Goal: Task Accomplishment & Management: Complete application form

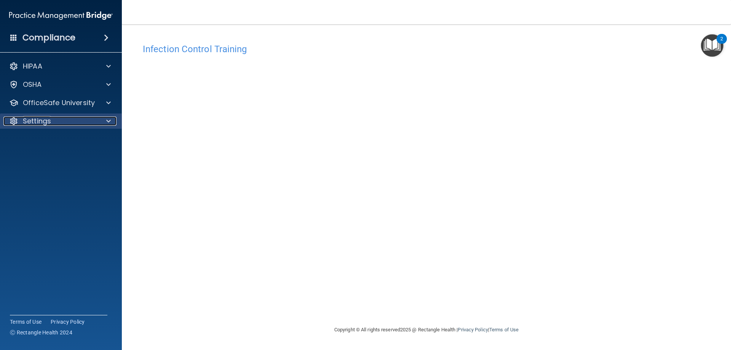
click at [54, 122] on div "Settings" at bounding box center [50, 121] width 94 height 9
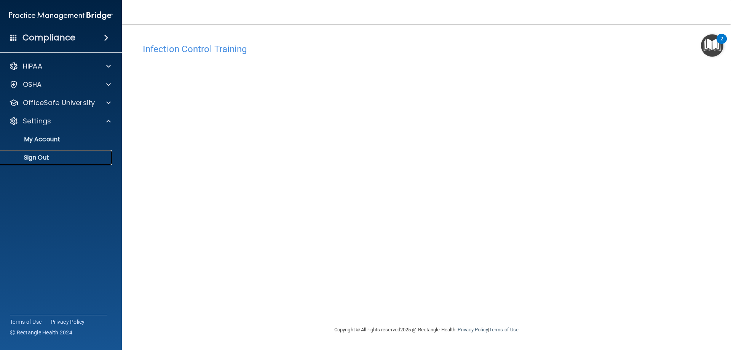
click at [38, 160] on p "Sign Out" at bounding box center [57, 158] width 104 height 8
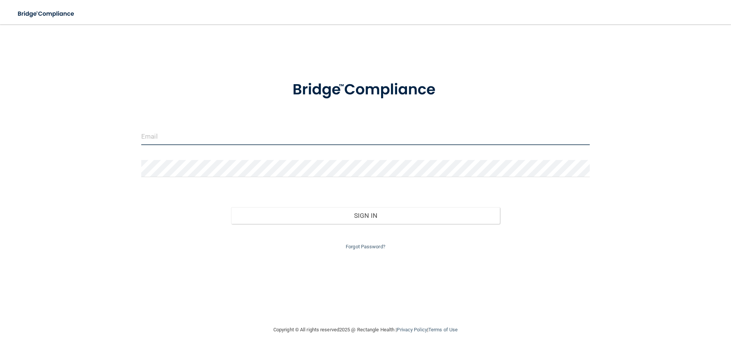
click at [160, 133] on input "email" at bounding box center [365, 136] width 449 height 17
type input "A"
type input "[EMAIL_ADDRESS][DOMAIN_NAME]"
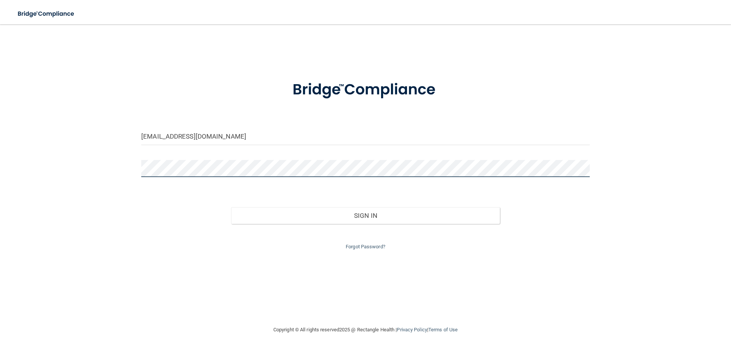
click at [231, 207] on button "Sign In" at bounding box center [365, 215] width 269 height 17
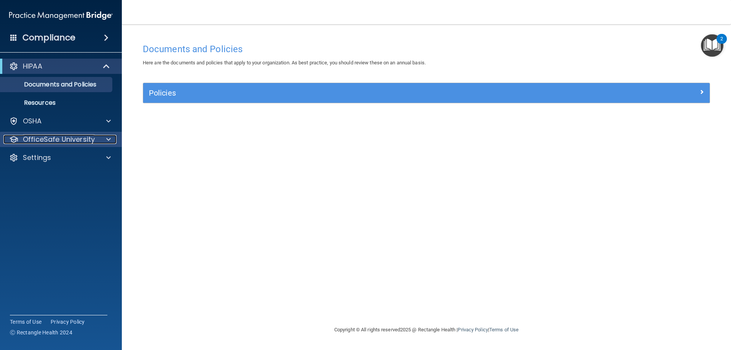
click at [77, 137] on p "OfficeSafe University" at bounding box center [59, 139] width 72 height 9
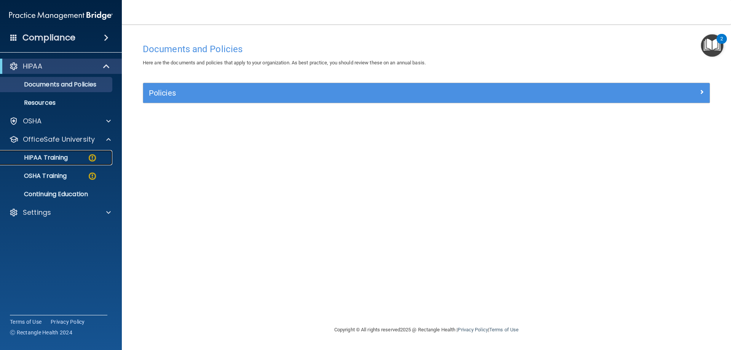
click at [62, 158] on p "HIPAA Training" at bounding box center [36, 158] width 63 height 8
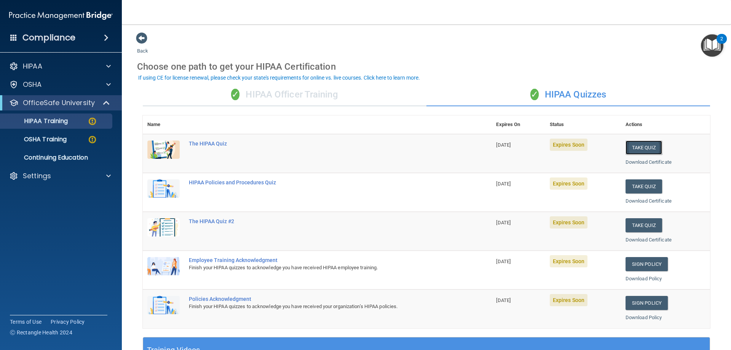
click at [633, 148] on button "Take Quiz" at bounding box center [644, 148] width 37 height 14
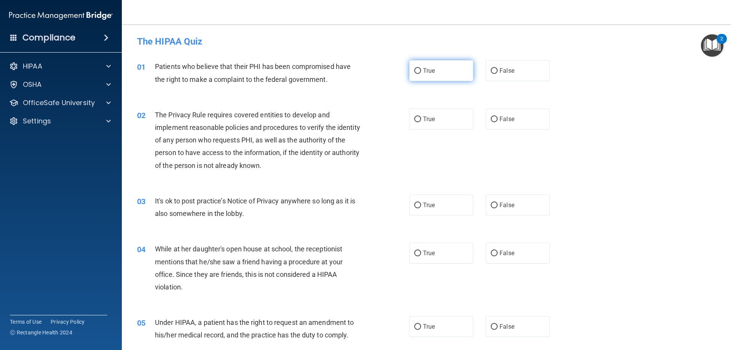
click at [414, 68] on input "True" at bounding box center [417, 71] width 7 height 6
radio input "true"
click at [416, 121] on input "True" at bounding box center [417, 120] width 7 height 6
radio input "true"
click at [491, 208] on input "False" at bounding box center [494, 206] width 7 height 6
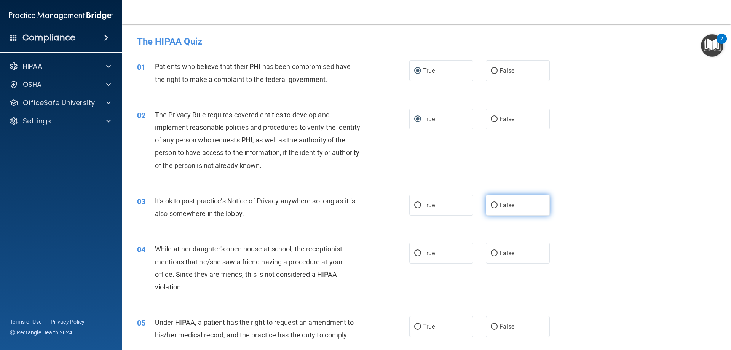
radio input "true"
drag, startPoint x: 489, startPoint y: 253, endPoint x: 492, endPoint y: 278, distance: 25.7
click at [491, 253] on input "False" at bounding box center [494, 254] width 7 height 6
radio input "true"
click at [491, 329] on input "False" at bounding box center [494, 327] width 7 height 6
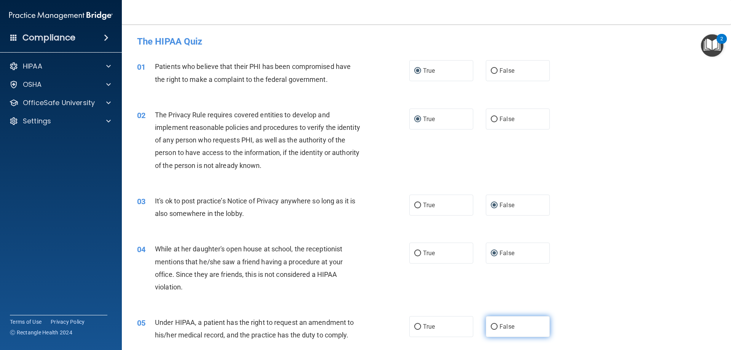
radio input "true"
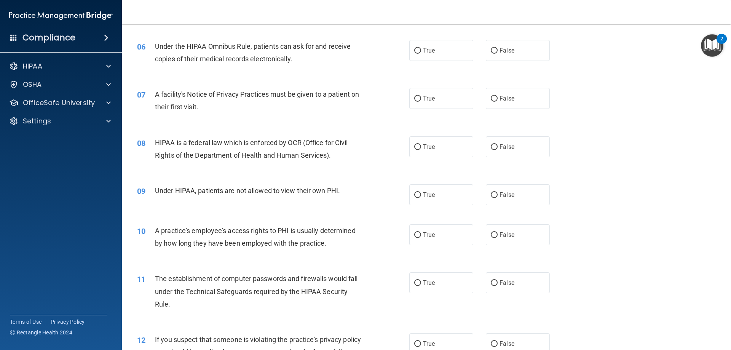
scroll to position [343, 0]
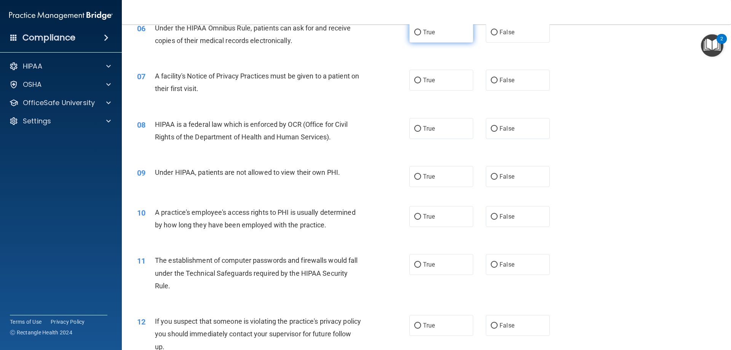
click at [414, 33] on input "True" at bounding box center [417, 33] width 7 height 6
radio input "true"
click at [415, 80] on input "True" at bounding box center [417, 81] width 7 height 6
radio input "true"
click at [414, 129] on input "True" at bounding box center [417, 129] width 7 height 6
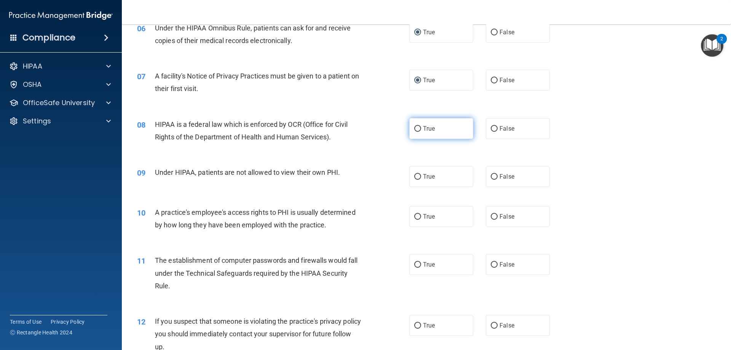
radio input "true"
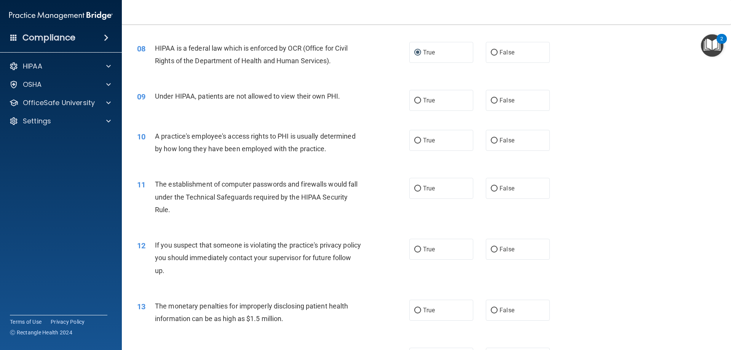
scroll to position [457, 0]
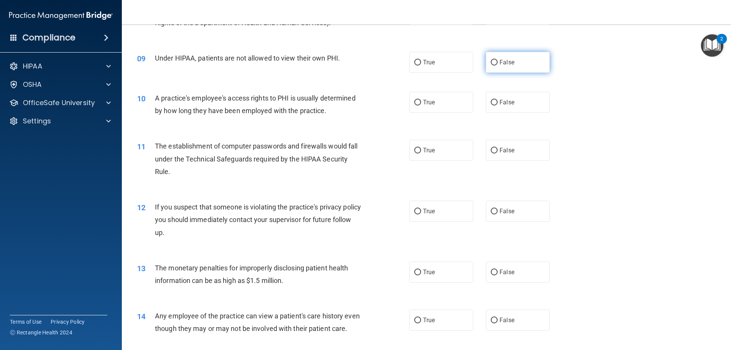
click at [495, 61] on label "False" at bounding box center [518, 62] width 64 height 21
click at [495, 61] on input "False" at bounding box center [494, 63] width 7 height 6
radio input "true"
click at [491, 104] on input "False" at bounding box center [494, 103] width 7 height 6
radio input "true"
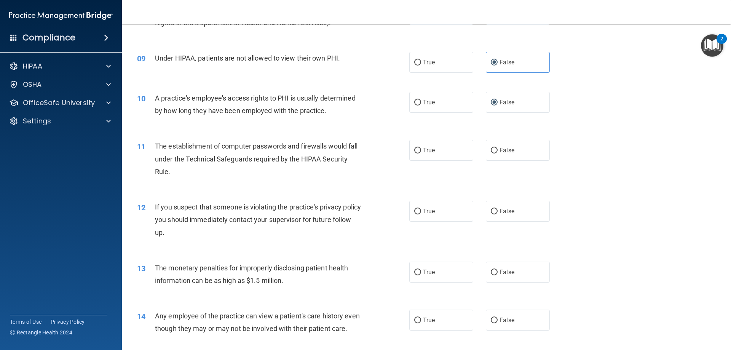
drag, startPoint x: 414, startPoint y: 149, endPoint x: 417, endPoint y: 169, distance: 20.5
click at [415, 154] on label "True" at bounding box center [441, 150] width 64 height 21
click at [415, 153] on input "True" at bounding box center [417, 151] width 7 height 6
radio input "true"
click at [418, 209] on input "True" at bounding box center [417, 212] width 7 height 6
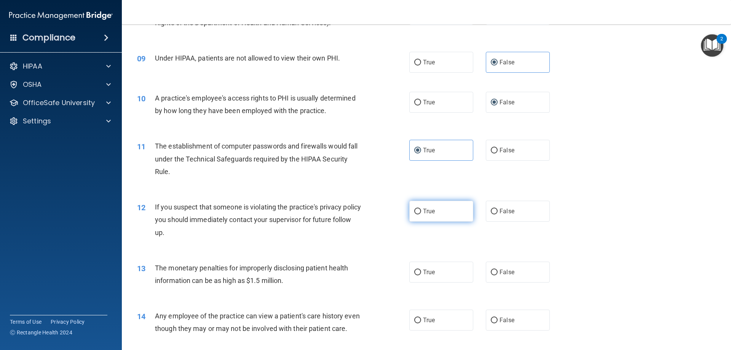
radio input "true"
click at [417, 271] on input "True" at bounding box center [417, 273] width 7 height 6
radio input "true"
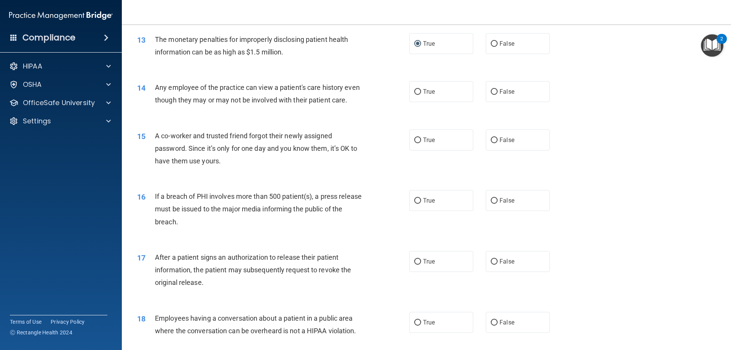
scroll to position [724, 0]
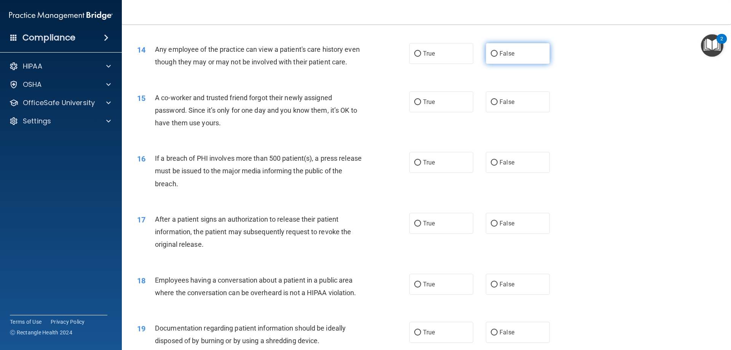
click at [491, 57] on input "False" at bounding box center [494, 54] width 7 height 6
radio input "true"
click at [491, 105] on input "False" at bounding box center [494, 102] width 7 height 6
radio input "true"
click at [435, 173] on label "True" at bounding box center [441, 162] width 64 height 21
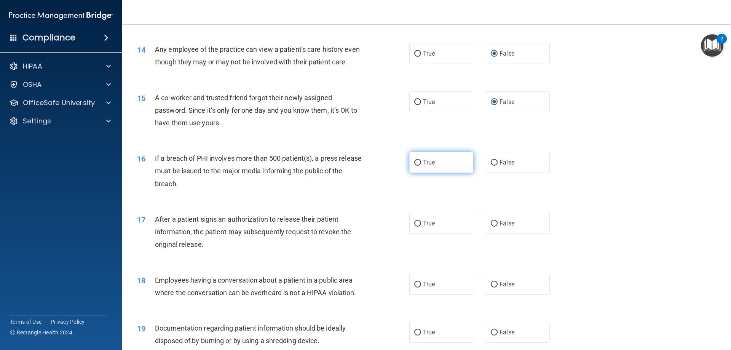
click at [421, 166] on input "True" at bounding box center [417, 163] width 7 height 6
radio input "true"
click at [424, 227] on span "True" at bounding box center [429, 223] width 12 height 7
click at [421, 227] on input "True" at bounding box center [417, 224] width 7 height 6
radio input "true"
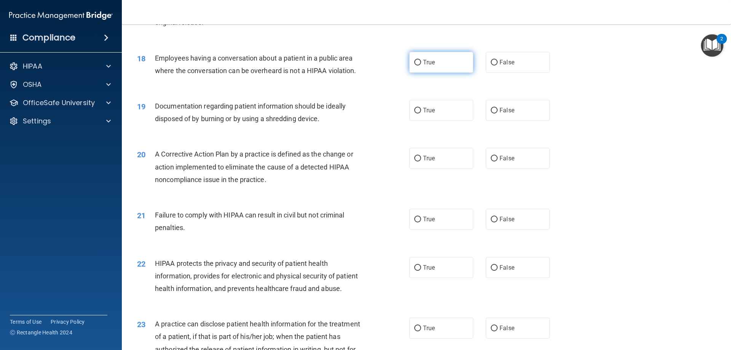
scroll to position [952, 0]
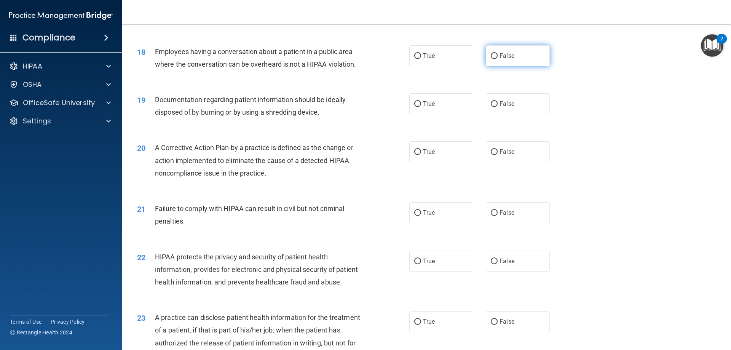
drag, startPoint x: 494, startPoint y: 70, endPoint x: 491, endPoint y: 75, distance: 5.1
click at [494, 59] on input "False" at bounding box center [494, 56] width 7 height 6
radio input "true"
click at [416, 107] on input "True" at bounding box center [417, 104] width 7 height 6
radio input "true"
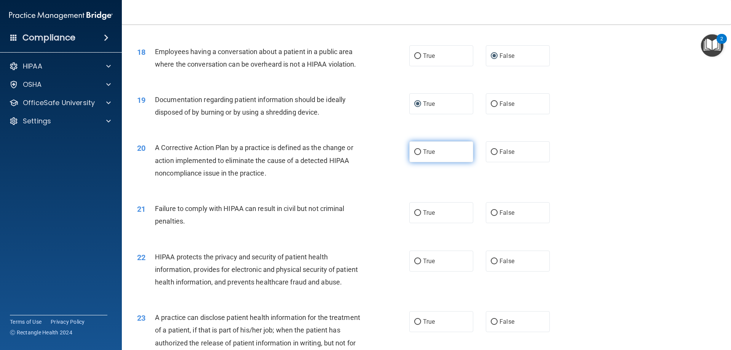
click at [414, 160] on label "True" at bounding box center [441, 151] width 64 height 21
click at [414, 155] on input "True" at bounding box center [417, 152] width 7 height 6
radio input "true"
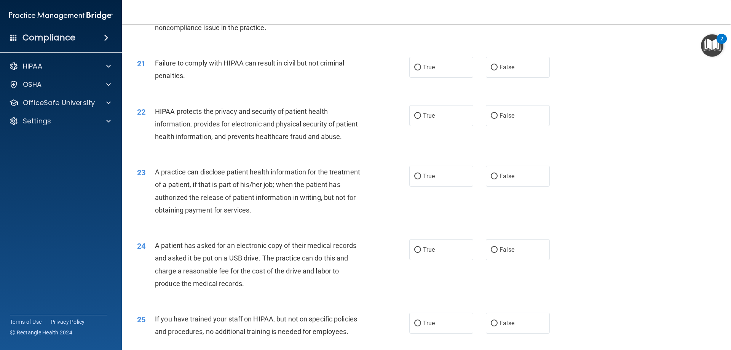
scroll to position [1105, 0]
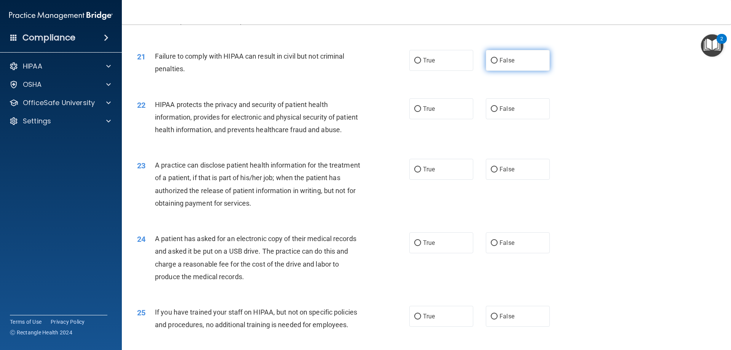
drag, startPoint x: 489, startPoint y: 72, endPoint x: 486, endPoint y: 83, distance: 11.2
click at [491, 64] on input "False" at bounding box center [494, 61] width 7 height 6
radio input "true"
click at [446, 119] on label "True" at bounding box center [441, 108] width 64 height 21
click at [421, 112] on input "True" at bounding box center [417, 109] width 7 height 6
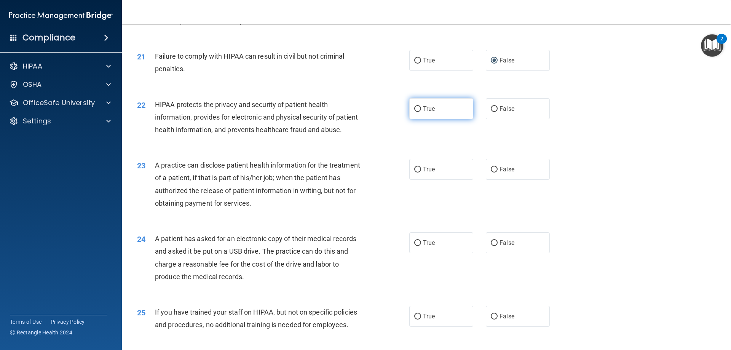
radio input "true"
click at [500, 173] on span "False" at bounding box center [507, 169] width 15 height 7
click at [498, 173] on input "False" at bounding box center [494, 170] width 7 height 6
radio input "true"
click at [424, 246] on span "True" at bounding box center [429, 242] width 12 height 7
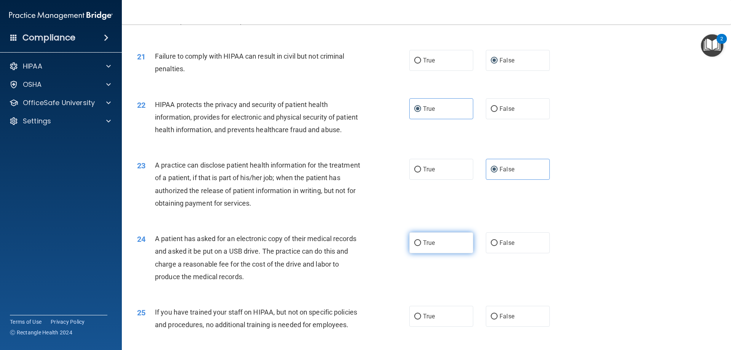
click at [421, 246] on input "True" at bounding box center [417, 243] width 7 height 6
radio input "true"
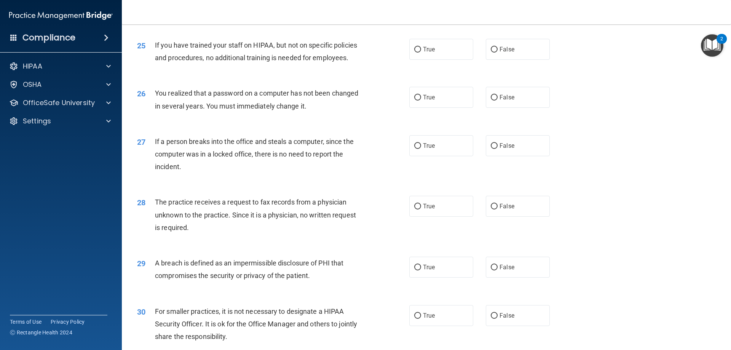
scroll to position [1371, 0]
click at [491, 53] on input "False" at bounding box center [494, 50] width 7 height 6
radio input "true"
click at [453, 108] on label "True" at bounding box center [441, 97] width 64 height 21
click at [421, 101] on input "True" at bounding box center [417, 98] width 7 height 6
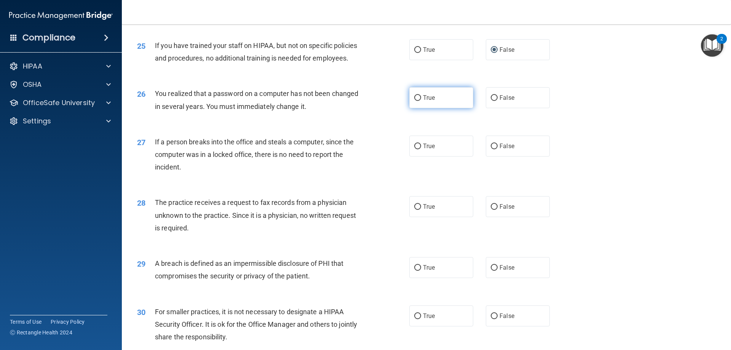
radio input "true"
click at [495, 157] on label "False" at bounding box center [518, 146] width 64 height 21
click at [495, 149] on input "False" at bounding box center [494, 147] width 7 height 6
radio input "true"
click at [500, 210] on span "False" at bounding box center [507, 206] width 15 height 7
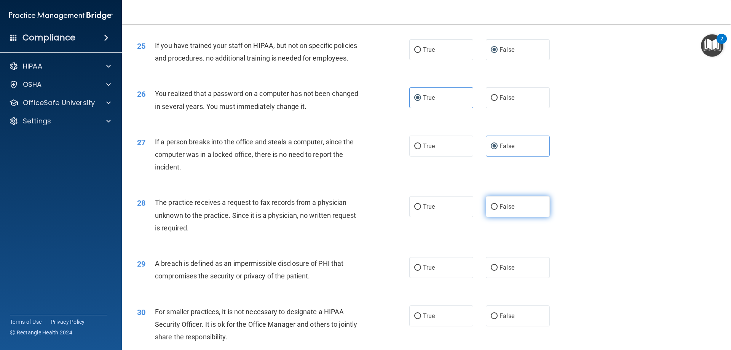
click at [498, 210] on input "False" at bounding box center [494, 207] width 7 height 6
radio input "true"
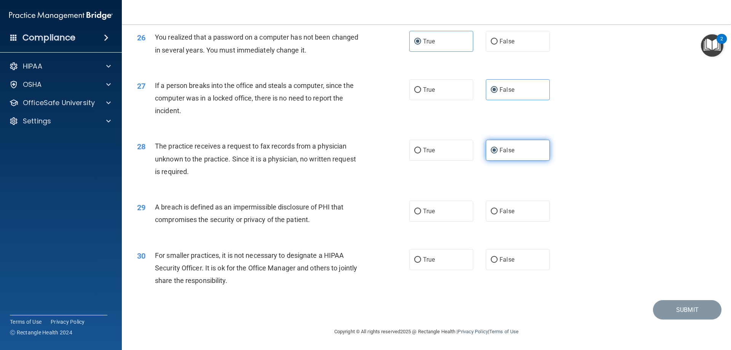
scroll to position [1453, 0]
click at [446, 217] on label "True" at bounding box center [441, 211] width 64 height 21
click at [421, 214] on input "True" at bounding box center [417, 212] width 7 height 6
radio input "true"
click at [501, 256] on label "False" at bounding box center [518, 259] width 64 height 21
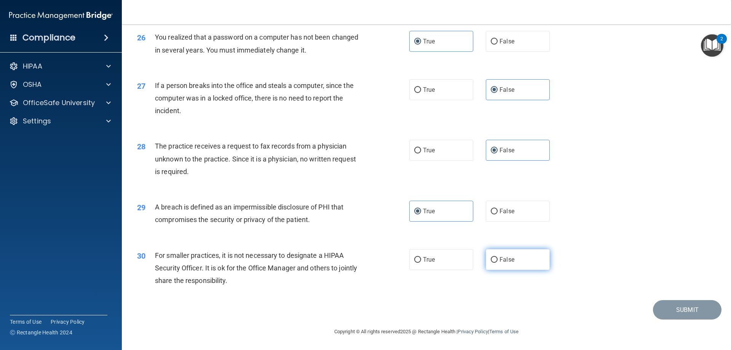
click at [498, 257] on input "False" at bounding box center [494, 260] width 7 height 6
radio input "true"
click at [671, 308] on button "Submit" at bounding box center [687, 309] width 69 height 19
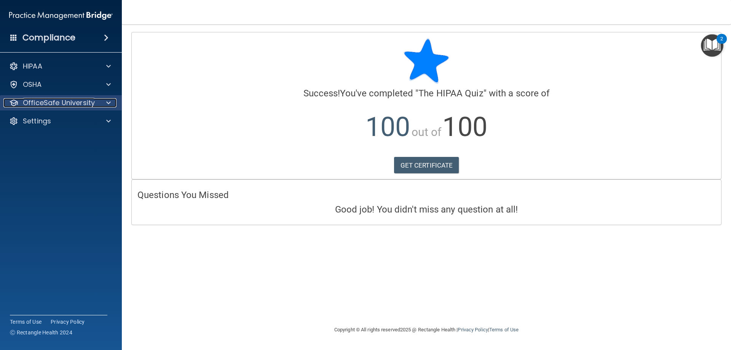
click at [93, 104] on p "OfficeSafe University" at bounding box center [59, 102] width 72 height 9
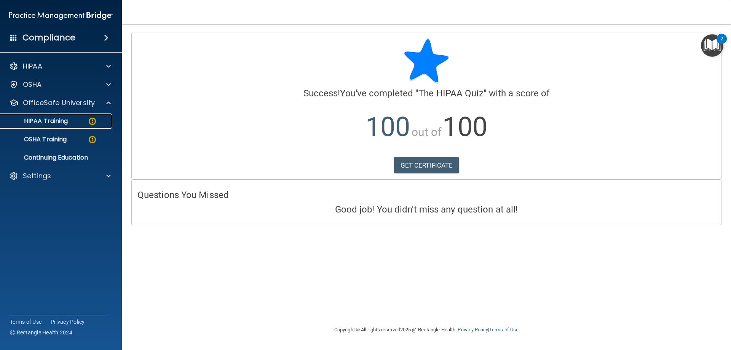
click at [85, 120] on div "HIPAA Training" at bounding box center [57, 121] width 104 height 8
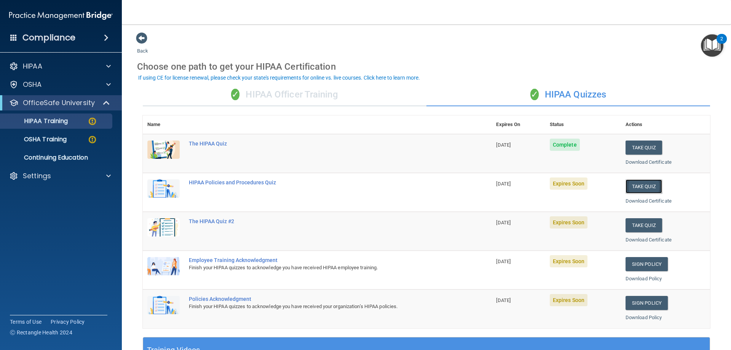
click at [645, 184] on button "Take Quiz" at bounding box center [644, 186] width 37 height 14
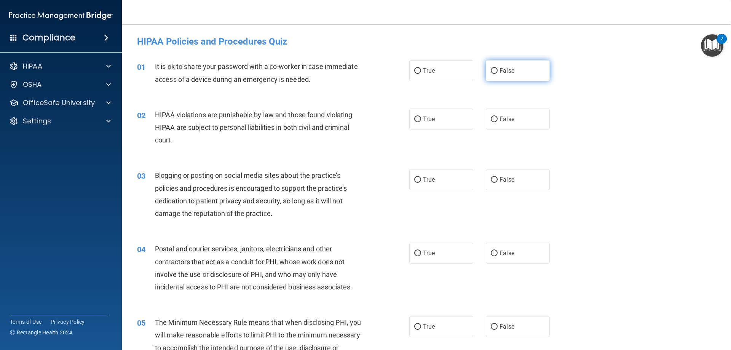
click at [512, 67] on label "False" at bounding box center [518, 70] width 64 height 21
click at [498, 68] on input "False" at bounding box center [494, 71] width 7 height 6
radio input "true"
click at [433, 116] on label "True" at bounding box center [441, 119] width 64 height 21
click at [421, 117] on input "True" at bounding box center [417, 120] width 7 height 6
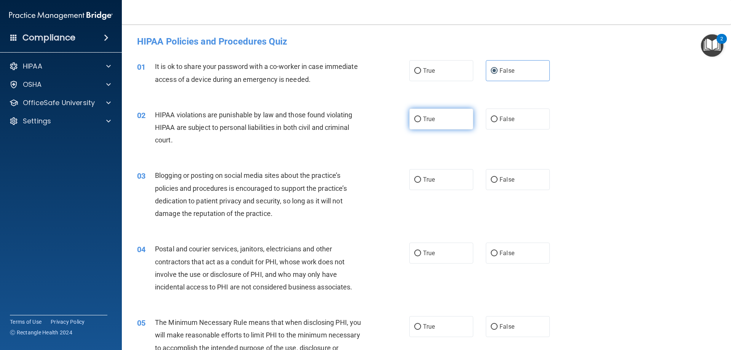
radio input "true"
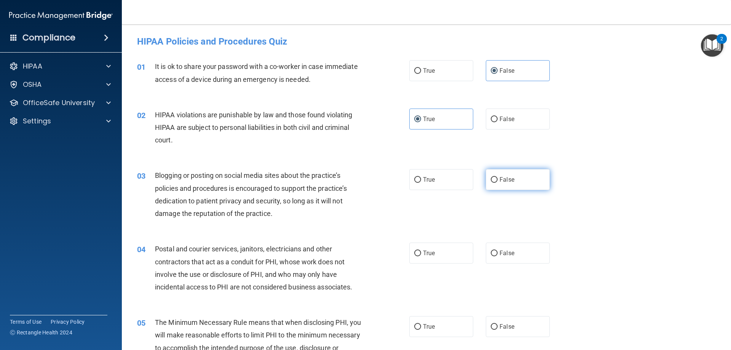
click at [504, 177] on span "False" at bounding box center [507, 179] width 15 height 7
click at [498, 177] on input "False" at bounding box center [494, 180] width 7 height 6
radio input "true"
click at [441, 254] on label "True" at bounding box center [441, 253] width 64 height 21
click at [421, 254] on input "True" at bounding box center [417, 254] width 7 height 6
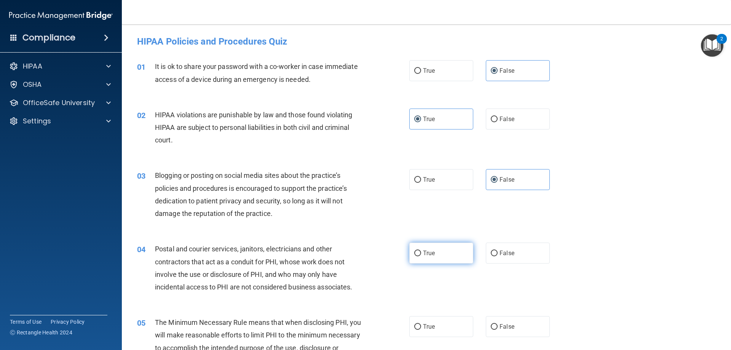
radio input "true"
click at [430, 330] on label "True" at bounding box center [441, 326] width 64 height 21
click at [421, 330] on input "True" at bounding box center [417, 327] width 7 height 6
radio input "true"
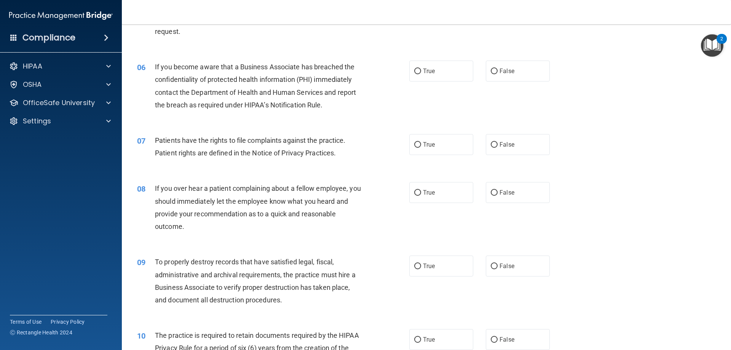
scroll to position [343, 0]
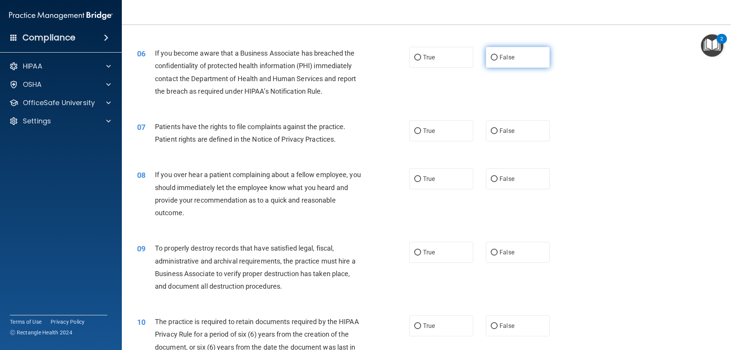
drag, startPoint x: 515, startPoint y: 59, endPoint x: 514, endPoint y: 64, distance: 5.2
click at [515, 59] on label "False" at bounding box center [518, 57] width 64 height 21
click at [498, 59] on input "False" at bounding box center [494, 58] width 7 height 6
radio input "true"
click at [441, 133] on label "True" at bounding box center [441, 130] width 64 height 21
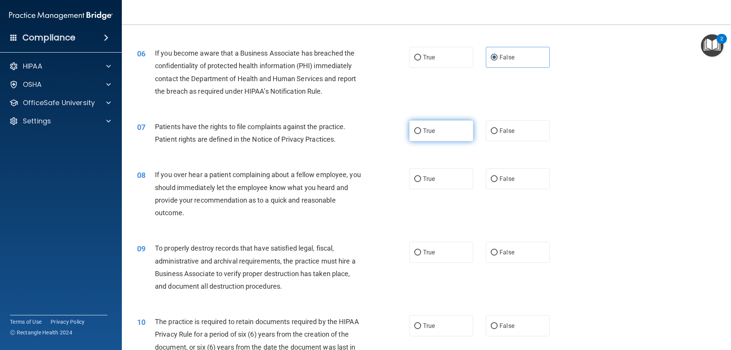
click at [421, 133] on input "True" at bounding box center [417, 131] width 7 height 6
radio input "true"
click at [488, 172] on label "False" at bounding box center [518, 178] width 64 height 21
click at [491, 176] on input "False" at bounding box center [494, 179] width 7 height 6
radio input "true"
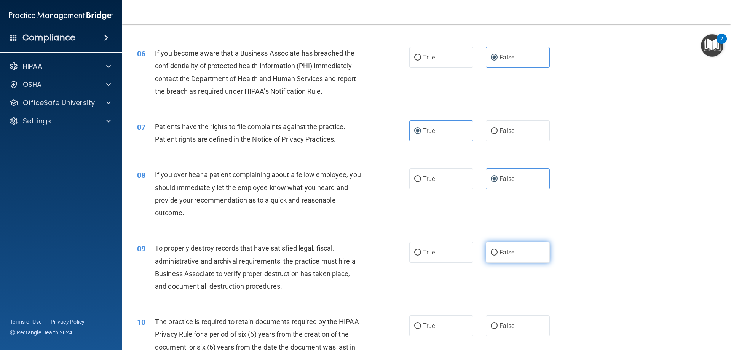
click at [500, 255] on span "False" at bounding box center [507, 252] width 15 height 7
click at [498, 255] on input "False" at bounding box center [494, 253] width 7 height 6
radio input "true"
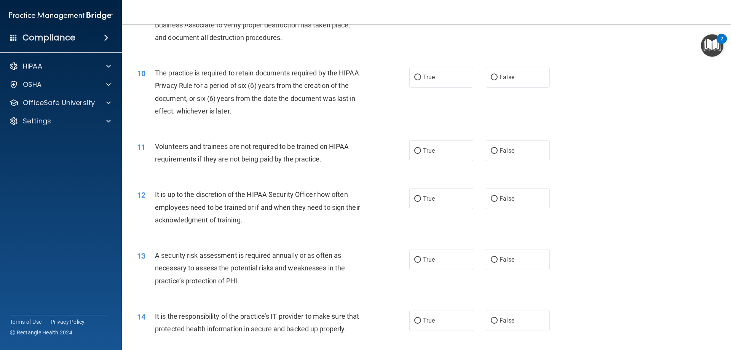
scroll to position [609, 0]
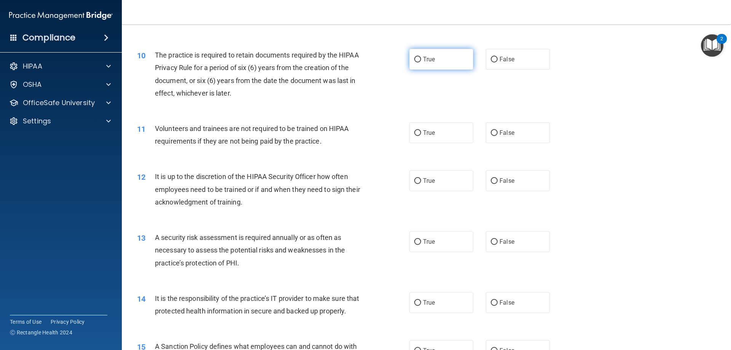
click at [441, 58] on label "True" at bounding box center [441, 59] width 64 height 21
click at [421, 58] on input "True" at bounding box center [417, 60] width 7 height 6
radio input "true"
click at [508, 135] on span "False" at bounding box center [507, 132] width 15 height 7
click at [498, 135] on input "False" at bounding box center [494, 133] width 7 height 6
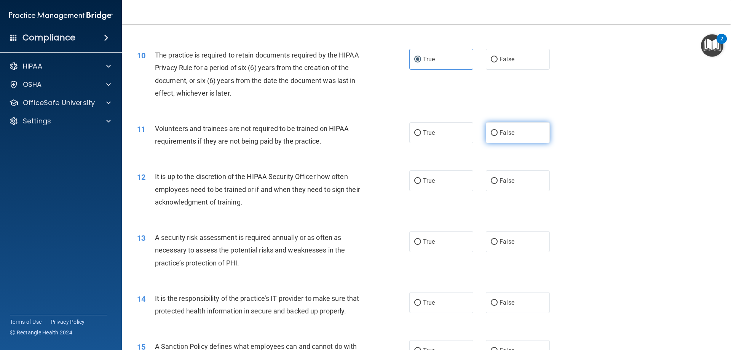
radio input "true"
click at [505, 185] on label "False" at bounding box center [518, 180] width 64 height 21
click at [498, 184] on input "False" at bounding box center [494, 181] width 7 height 6
radio input "true"
click at [445, 242] on label "True" at bounding box center [441, 241] width 64 height 21
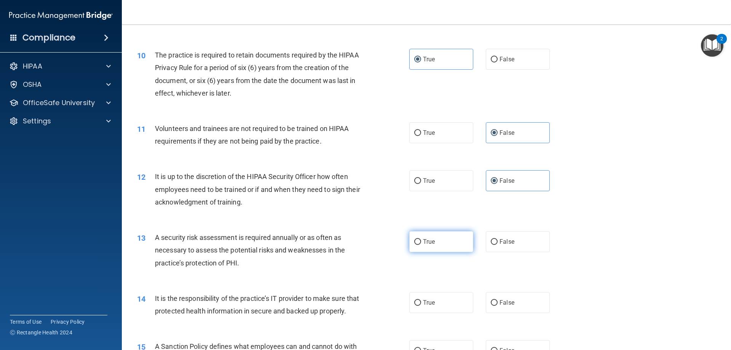
click at [421, 242] on input "True" at bounding box center [417, 242] width 7 height 6
radio input "true"
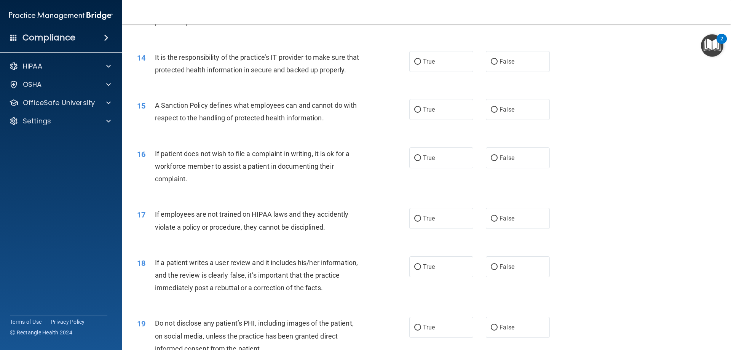
scroll to position [876, 0]
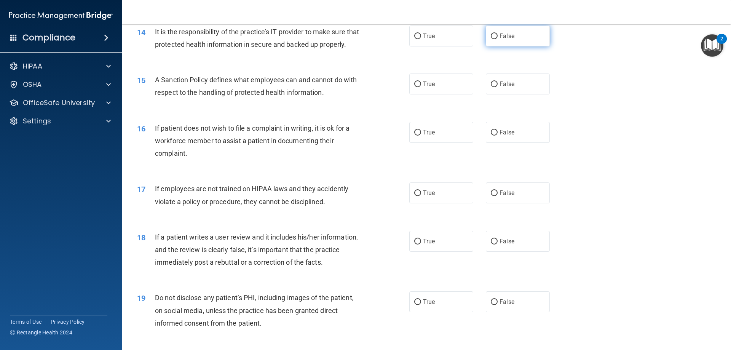
click at [507, 34] on span "False" at bounding box center [507, 35] width 15 height 7
click at [498, 34] on input "False" at bounding box center [494, 37] width 7 height 6
radio input "true"
click at [508, 91] on label "False" at bounding box center [518, 84] width 64 height 21
click at [498, 87] on input "False" at bounding box center [494, 85] width 7 height 6
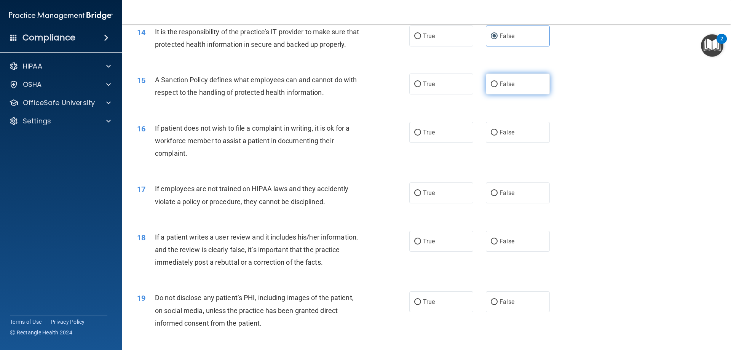
radio input "true"
click at [443, 143] on label "True" at bounding box center [441, 132] width 64 height 21
click at [421, 136] on input "True" at bounding box center [417, 133] width 7 height 6
radio input "true"
click at [501, 202] on label "False" at bounding box center [518, 192] width 64 height 21
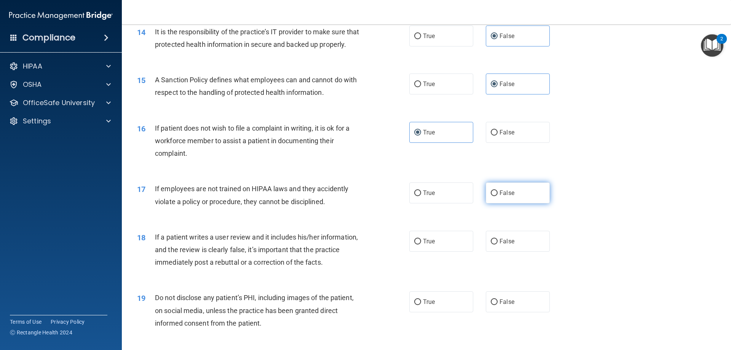
click at [498, 196] on input "False" at bounding box center [494, 193] width 7 height 6
radio input "true"
click at [502, 245] on span "False" at bounding box center [507, 241] width 15 height 7
click at [498, 245] on input "False" at bounding box center [494, 242] width 7 height 6
radio input "true"
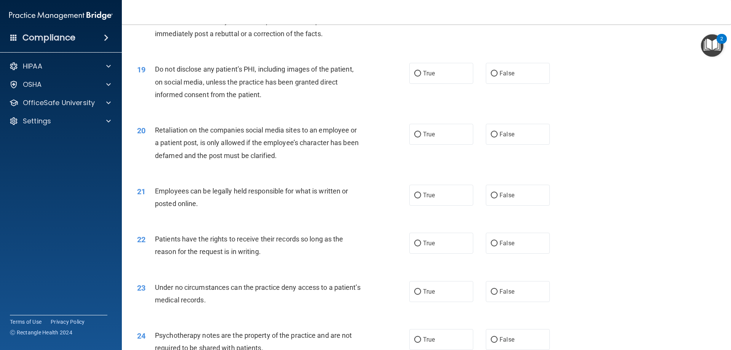
scroll to position [1143, 0]
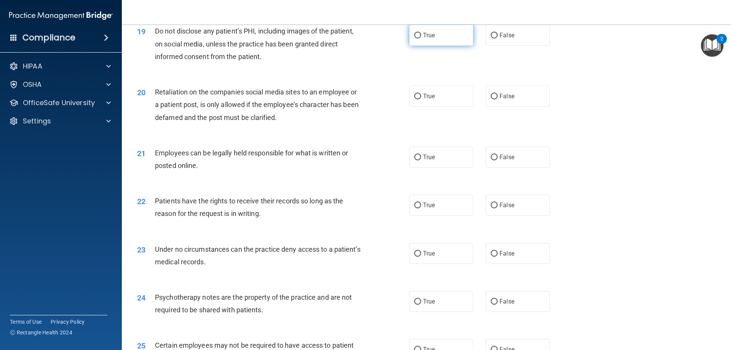
click at [438, 46] on label "True" at bounding box center [441, 35] width 64 height 21
click at [421, 38] on input "True" at bounding box center [417, 36] width 7 height 6
radio input "true"
click at [503, 100] on span "False" at bounding box center [507, 96] width 15 height 7
click at [498, 99] on input "False" at bounding box center [494, 97] width 7 height 6
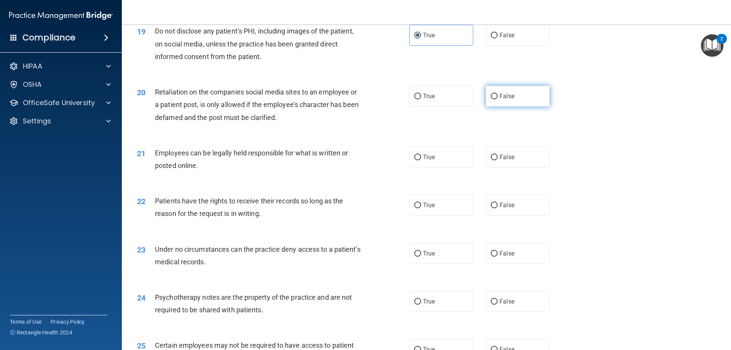
radio input "true"
click at [445, 168] on label "True" at bounding box center [441, 157] width 64 height 21
click at [421, 160] on input "True" at bounding box center [417, 158] width 7 height 6
radio input "true"
click at [491, 208] on input "False" at bounding box center [494, 206] width 7 height 6
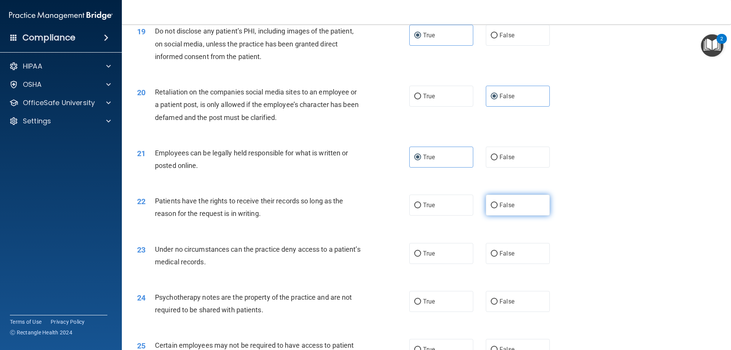
radio input "true"
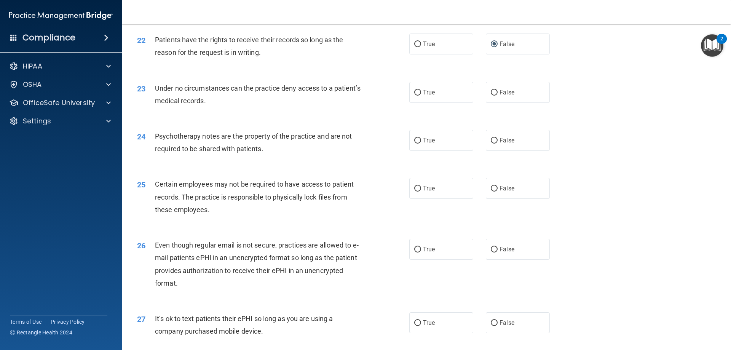
scroll to position [1333, 0]
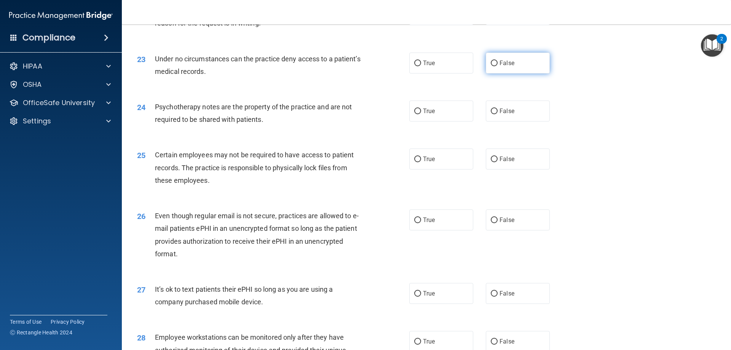
click at [504, 67] on span "False" at bounding box center [507, 62] width 15 height 7
click at [498, 66] on input "False" at bounding box center [494, 64] width 7 height 6
radio input "true"
click at [438, 120] on label "True" at bounding box center [441, 111] width 64 height 21
click at [421, 114] on input "True" at bounding box center [417, 112] width 7 height 6
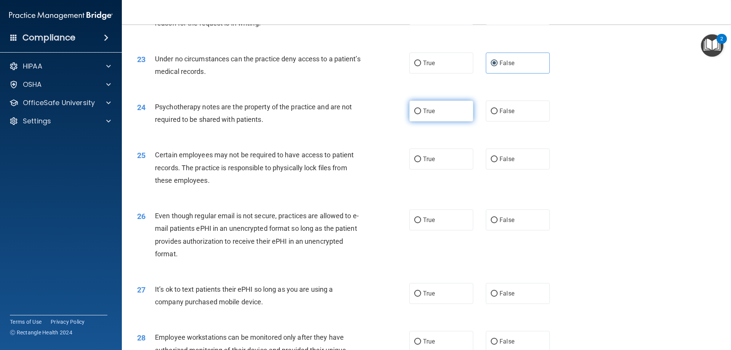
radio input "true"
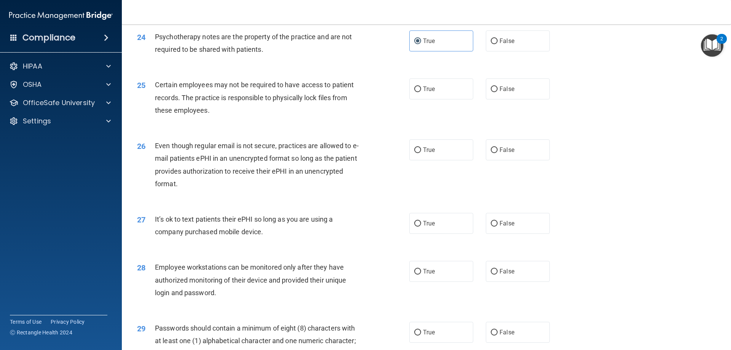
scroll to position [1447, 0]
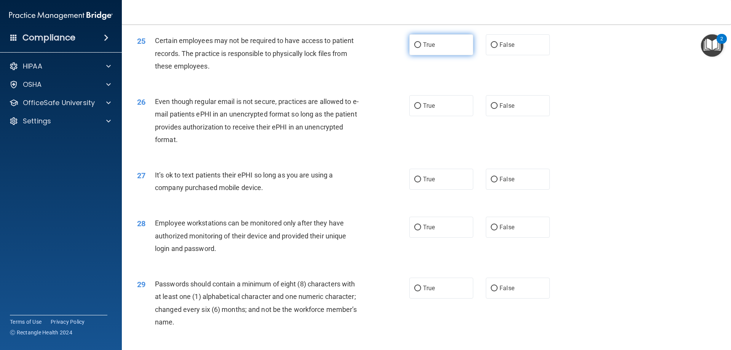
click at [439, 55] on label "True" at bounding box center [441, 44] width 64 height 21
click at [421, 48] on input "True" at bounding box center [417, 45] width 7 height 6
radio input "true"
click at [429, 109] on span "True" at bounding box center [429, 105] width 12 height 7
click at [421, 109] on input "True" at bounding box center [417, 106] width 7 height 6
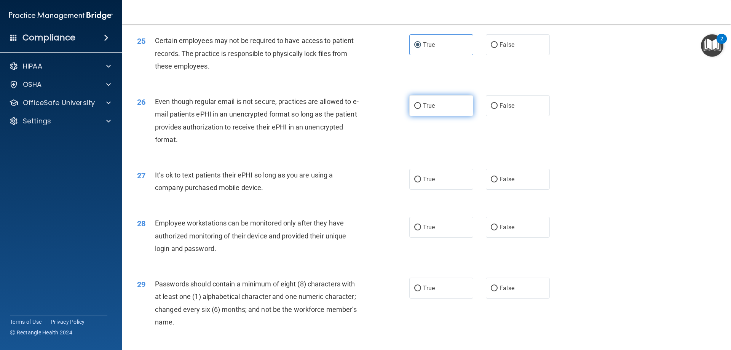
radio input "true"
click at [502, 183] on span "False" at bounding box center [507, 179] width 15 height 7
click at [498, 182] on input "False" at bounding box center [494, 180] width 7 height 6
radio input "true"
click at [503, 231] on span "False" at bounding box center [507, 227] width 15 height 7
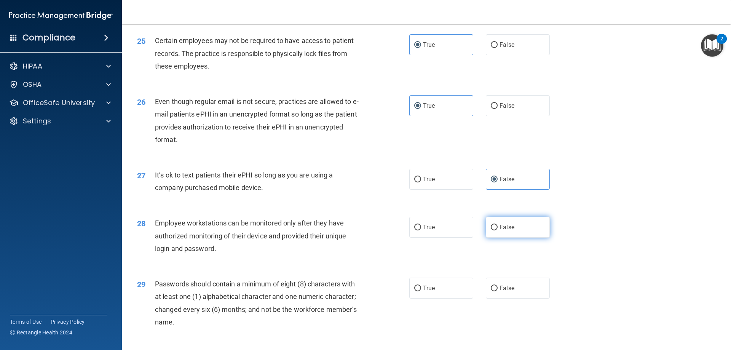
click at [498, 230] on input "False" at bounding box center [494, 228] width 7 height 6
radio input "true"
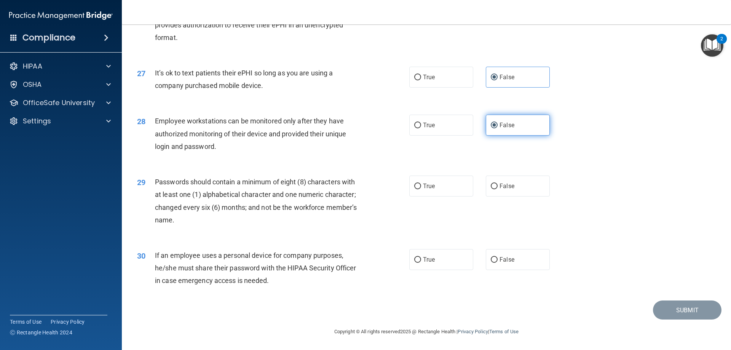
scroll to position [1562, 0]
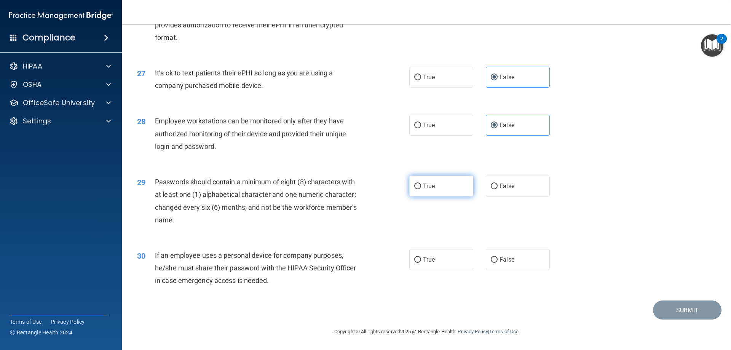
click at [440, 185] on label "True" at bounding box center [441, 186] width 64 height 21
click at [421, 185] on input "True" at bounding box center [417, 187] width 7 height 6
radio input "true"
click at [500, 259] on span "False" at bounding box center [507, 259] width 15 height 7
click at [498, 259] on input "False" at bounding box center [494, 260] width 7 height 6
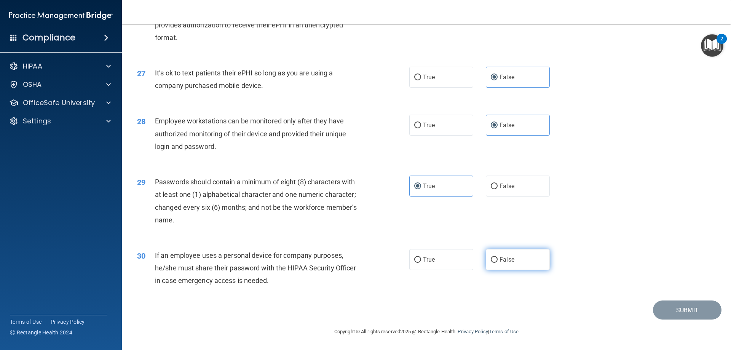
radio input "true"
click at [673, 309] on button "Submit" at bounding box center [687, 310] width 69 height 19
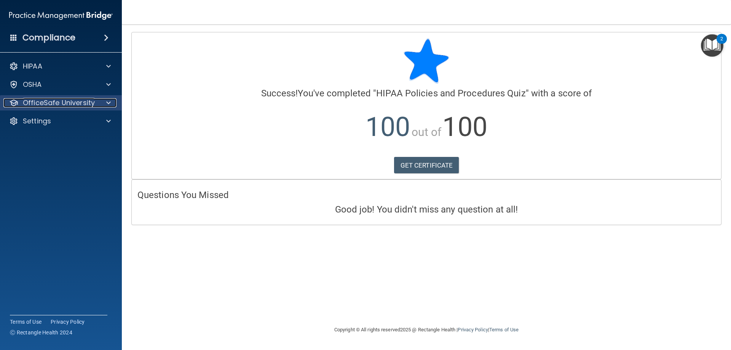
click at [51, 106] on p "OfficeSafe University" at bounding box center [59, 102] width 72 height 9
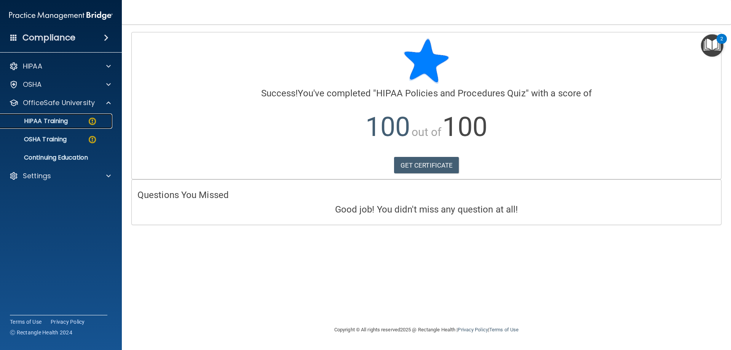
click at [53, 122] on p "HIPAA Training" at bounding box center [36, 121] width 63 height 8
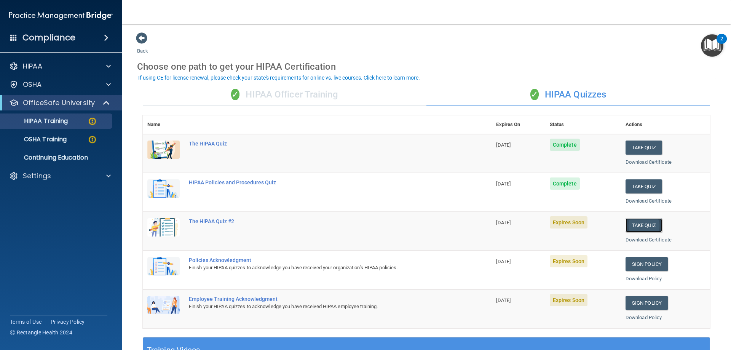
click at [639, 229] on button "Take Quiz" at bounding box center [644, 225] width 37 height 14
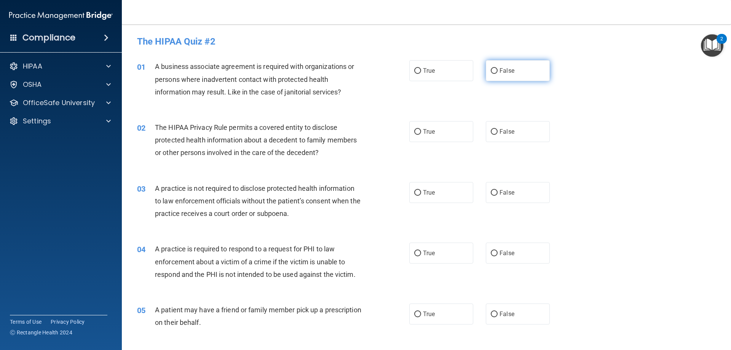
click at [500, 67] on span "False" at bounding box center [507, 70] width 15 height 7
click at [496, 68] on input "False" at bounding box center [494, 71] width 7 height 6
radio input "true"
click at [432, 134] on span "True" at bounding box center [429, 131] width 12 height 7
click at [421, 134] on input "True" at bounding box center [417, 132] width 7 height 6
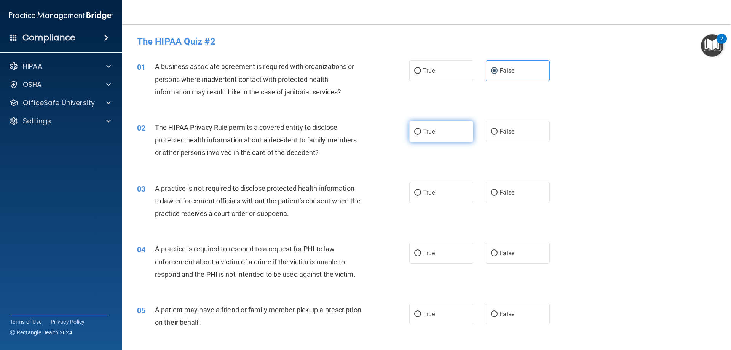
radio input "true"
click at [495, 190] on label "False" at bounding box center [518, 192] width 64 height 21
click at [495, 190] on input "False" at bounding box center [494, 193] width 7 height 6
radio input "true"
click at [437, 256] on label "True" at bounding box center [441, 253] width 64 height 21
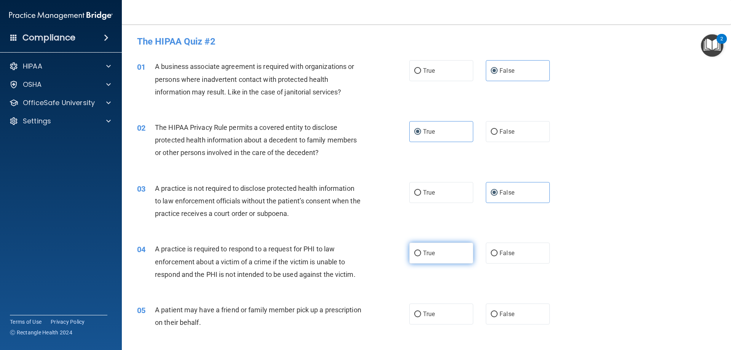
click at [421, 256] on input "True" at bounding box center [417, 254] width 7 height 6
radio input "true"
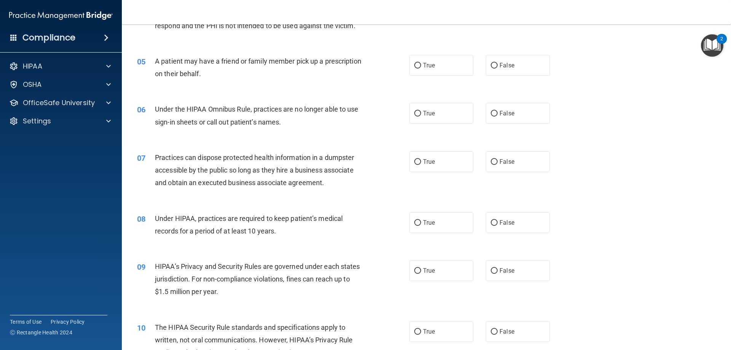
scroll to position [267, 0]
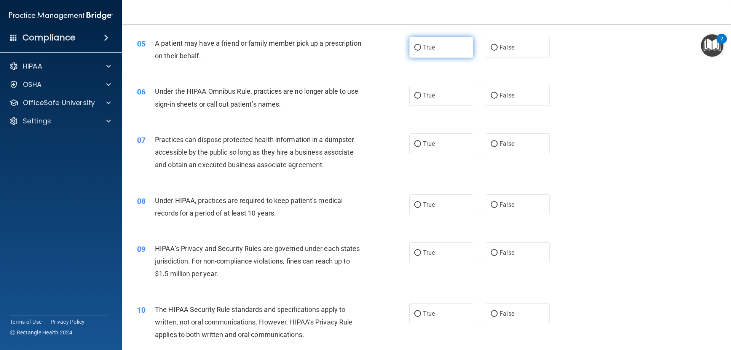
click at [441, 45] on label "True" at bounding box center [441, 47] width 64 height 21
click at [421, 45] on input "True" at bounding box center [417, 48] width 7 height 6
radio input "true"
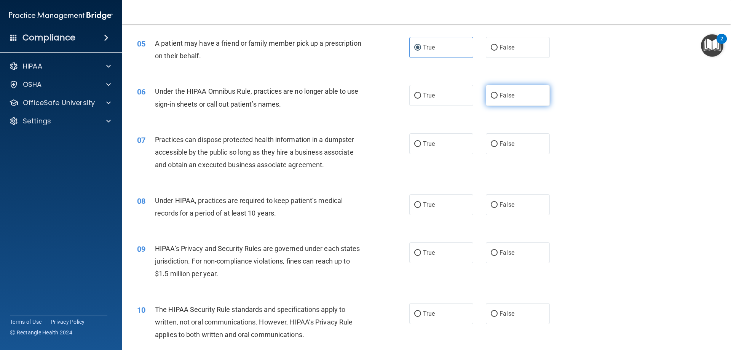
click at [505, 91] on label "False" at bounding box center [518, 95] width 64 height 21
click at [498, 93] on input "False" at bounding box center [494, 96] width 7 height 6
radio input "true"
click at [509, 141] on span "False" at bounding box center [507, 143] width 15 height 7
click at [498, 141] on input "False" at bounding box center [494, 144] width 7 height 6
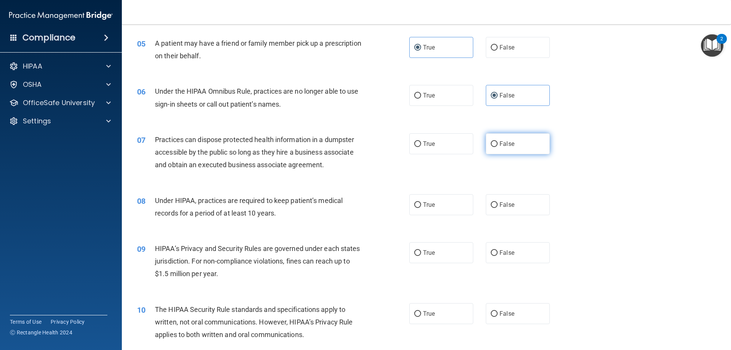
radio input "true"
drag, startPoint x: 506, startPoint y: 205, endPoint x: 507, endPoint y: 222, distance: 16.8
click at [507, 205] on span "False" at bounding box center [507, 204] width 15 height 7
click at [498, 205] on input "False" at bounding box center [494, 205] width 7 height 6
radio input "true"
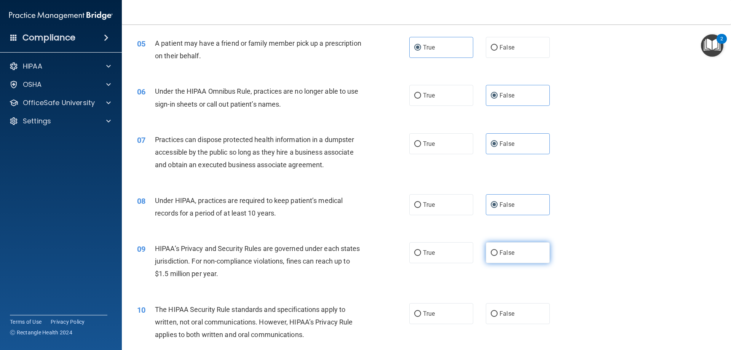
click at [506, 252] on span "False" at bounding box center [507, 252] width 15 height 7
click at [498, 252] on input "False" at bounding box center [494, 253] width 7 height 6
radio input "true"
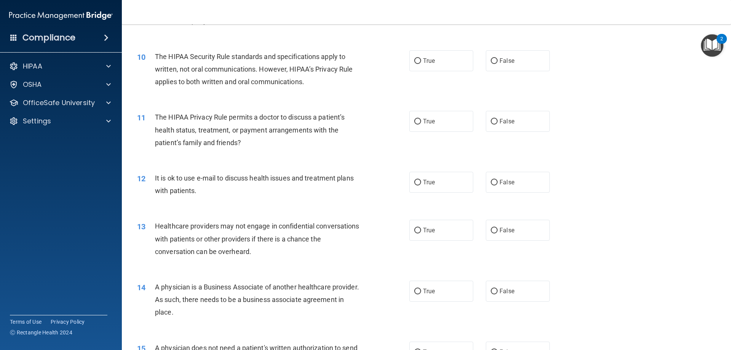
scroll to position [533, 0]
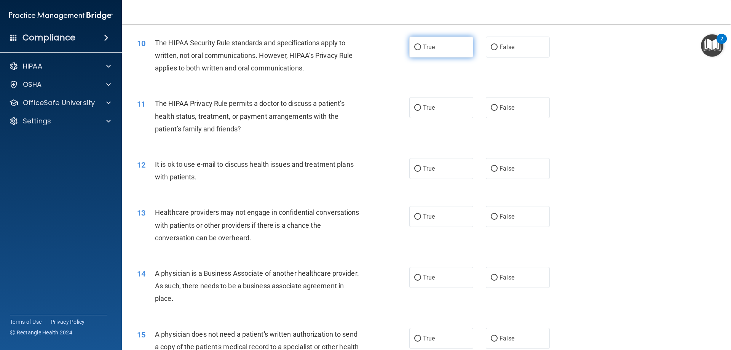
click at [441, 51] on label "True" at bounding box center [441, 47] width 64 height 21
click at [421, 50] on input "True" at bounding box center [417, 48] width 7 height 6
radio input "true"
click at [436, 103] on label "True" at bounding box center [441, 107] width 64 height 21
click at [421, 105] on input "True" at bounding box center [417, 108] width 7 height 6
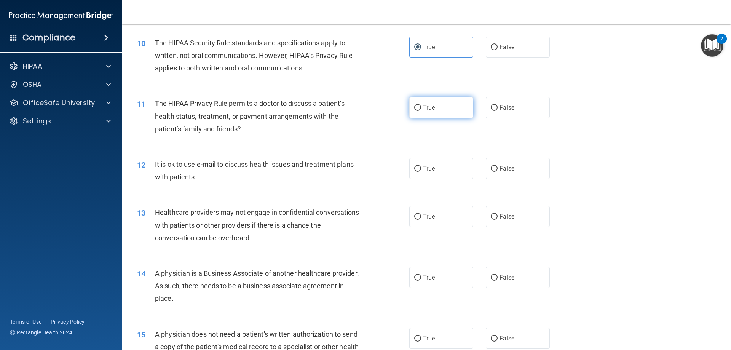
radio input "true"
click at [434, 174] on label "True" at bounding box center [441, 168] width 64 height 21
click at [421, 172] on input "True" at bounding box center [417, 169] width 7 height 6
radio input "true"
click at [496, 214] on label "False" at bounding box center [518, 216] width 64 height 21
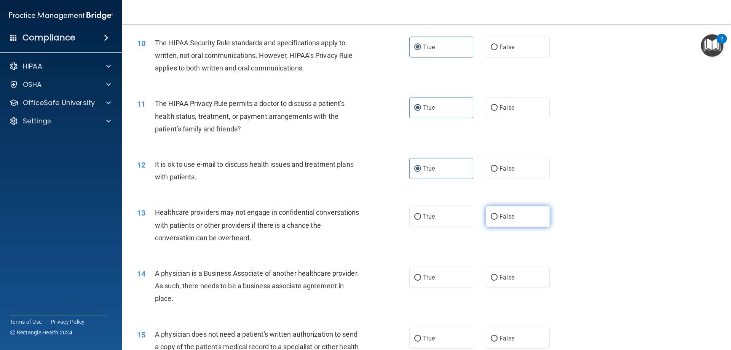
click at [496, 214] on input "False" at bounding box center [494, 217] width 7 height 6
radio input "true"
click at [506, 278] on span "False" at bounding box center [507, 277] width 15 height 7
click at [498, 278] on input "False" at bounding box center [494, 278] width 7 height 6
radio input "true"
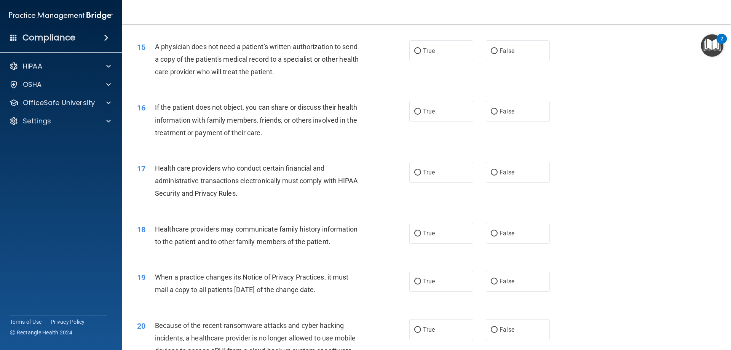
scroll to position [838, 0]
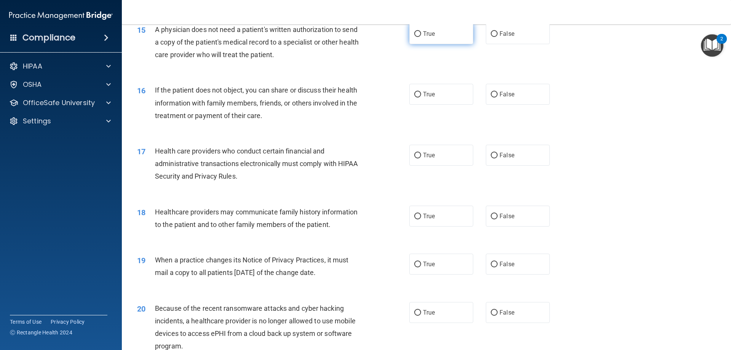
click at [428, 39] on label "True" at bounding box center [441, 33] width 64 height 21
click at [421, 37] on input "True" at bounding box center [417, 34] width 7 height 6
radio input "true"
click at [426, 97] on span "True" at bounding box center [429, 94] width 12 height 7
click at [421, 97] on input "True" at bounding box center [417, 95] width 7 height 6
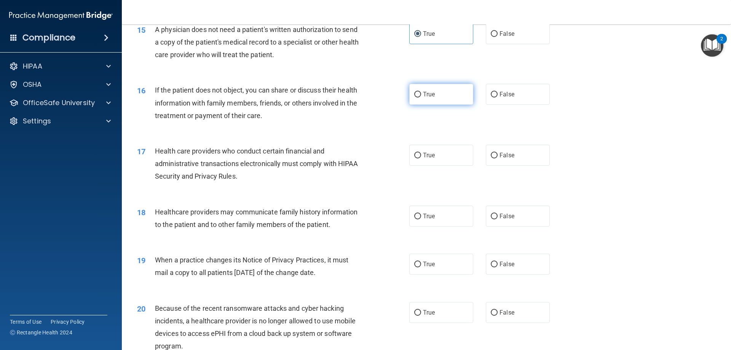
radio input "true"
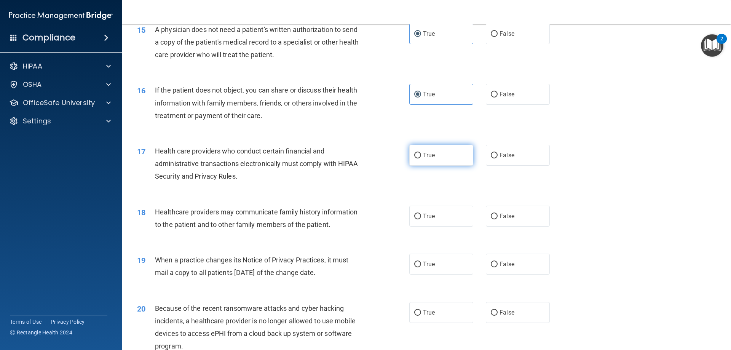
click at [425, 158] on span "True" at bounding box center [429, 155] width 12 height 7
click at [421, 158] on input "True" at bounding box center [417, 156] width 7 height 6
radio input "true"
click at [494, 217] on input "False" at bounding box center [494, 217] width 7 height 6
radio input "true"
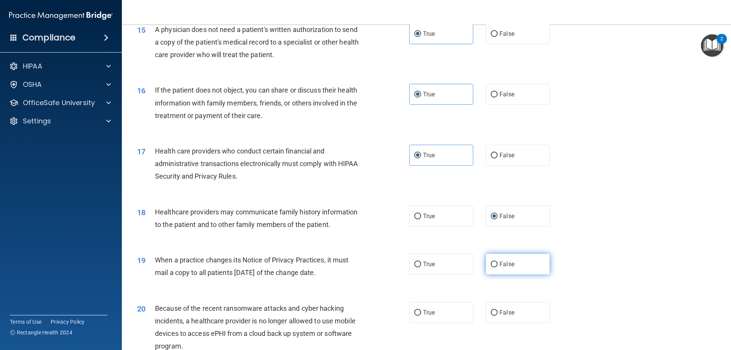
click at [500, 261] on span "False" at bounding box center [507, 264] width 15 height 7
click at [498, 262] on input "False" at bounding box center [494, 265] width 7 height 6
radio input "true"
click at [500, 312] on span "False" at bounding box center [507, 312] width 15 height 7
click at [496, 312] on input "False" at bounding box center [494, 313] width 7 height 6
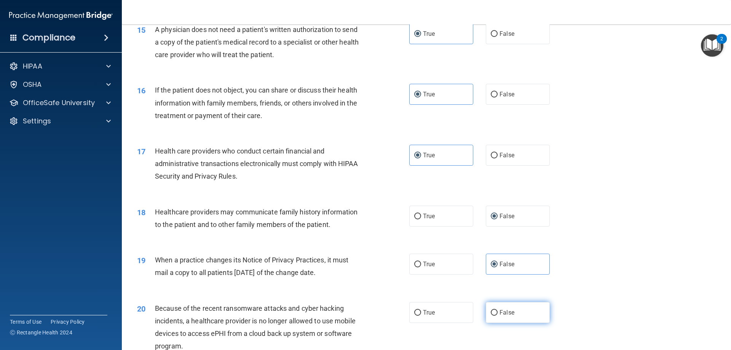
radio input "true"
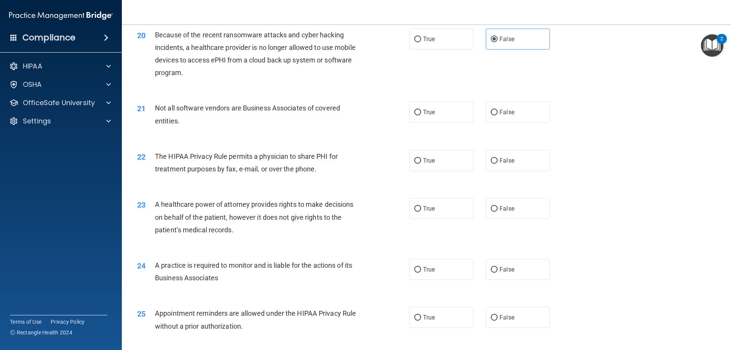
scroll to position [1105, 0]
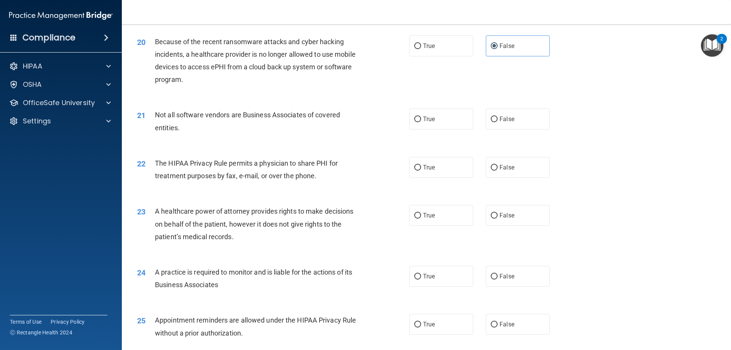
drag, startPoint x: 430, startPoint y: 124, endPoint x: 431, endPoint y: 148, distance: 24.4
click at [430, 123] on label "True" at bounding box center [441, 119] width 64 height 21
click at [421, 122] on input "True" at bounding box center [417, 120] width 7 height 6
radio input "true"
click at [431, 169] on span "True" at bounding box center [429, 167] width 12 height 7
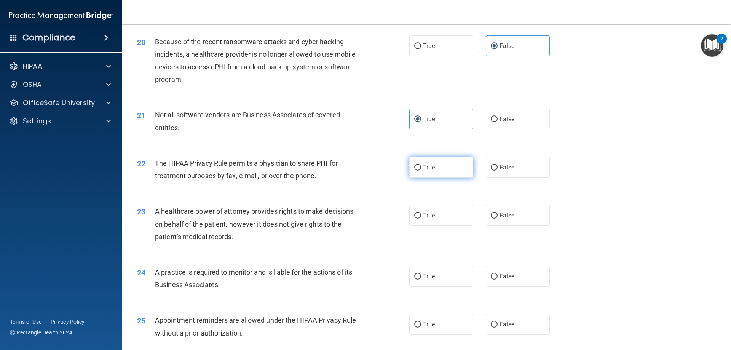
click at [421, 169] on input "True" at bounding box center [417, 168] width 7 height 6
radio input "true"
click at [494, 214] on label "False" at bounding box center [518, 215] width 64 height 21
click at [494, 214] on input "False" at bounding box center [494, 216] width 7 height 6
radio input "true"
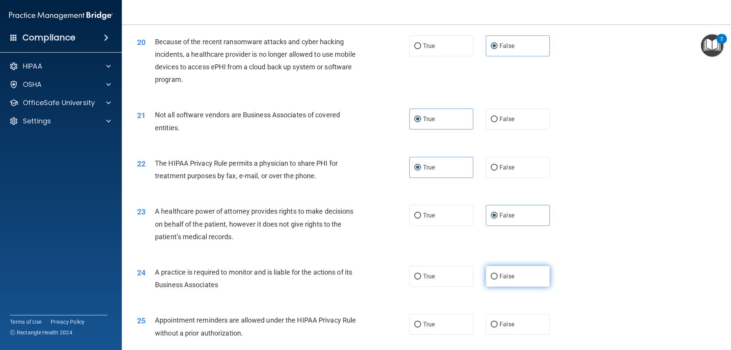
click at [500, 279] on span "False" at bounding box center [507, 276] width 15 height 7
click at [498, 279] on input "False" at bounding box center [494, 277] width 7 height 6
radio input "true"
click at [421, 329] on label "True" at bounding box center [441, 324] width 64 height 21
click at [421, 328] on input "True" at bounding box center [417, 325] width 7 height 6
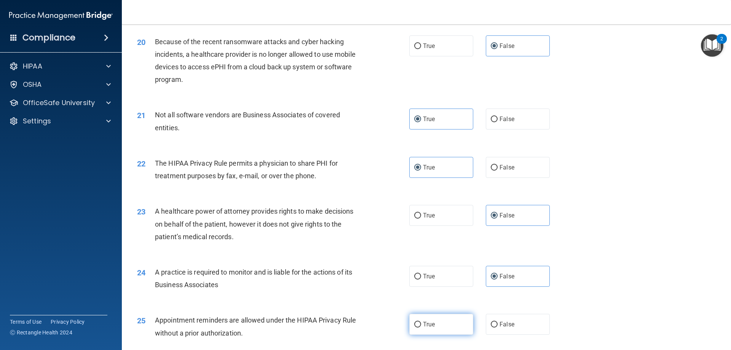
radio input "true"
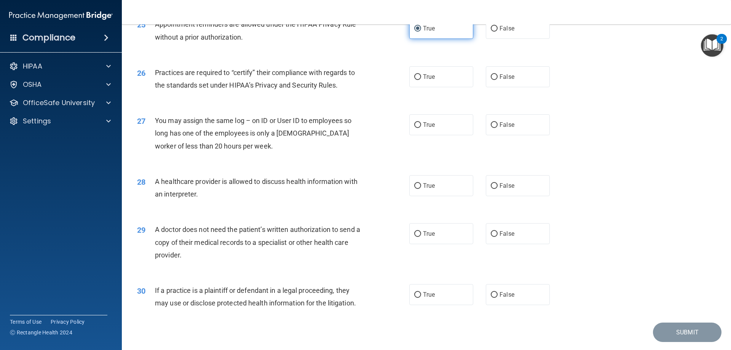
scroll to position [1423, 0]
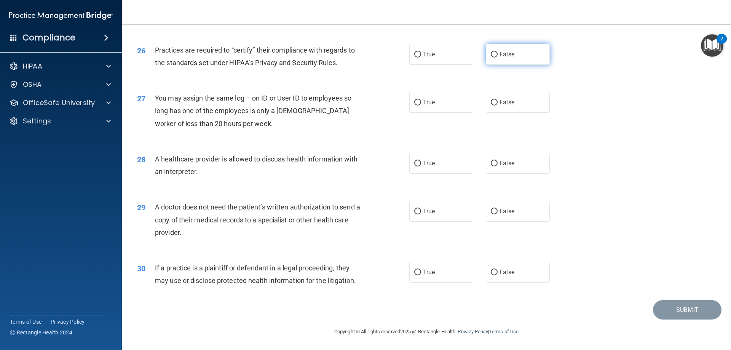
click at [500, 57] on span "False" at bounding box center [507, 54] width 15 height 7
click at [497, 57] on input "False" at bounding box center [494, 55] width 7 height 6
radio input "true"
click at [500, 99] on span "False" at bounding box center [507, 102] width 15 height 7
click at [498, 100] on input "False" at bounding box center [494, 103] width 7 height 6
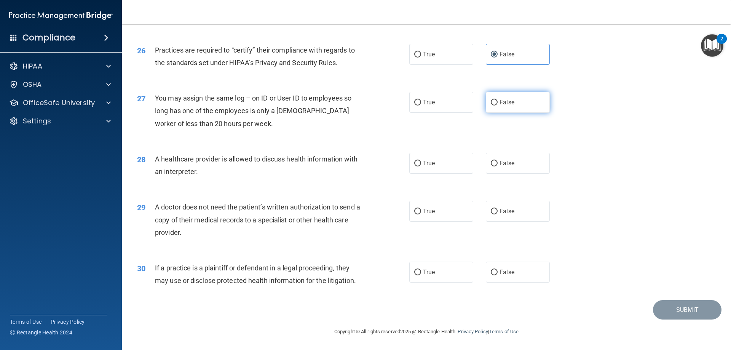
radio input "true"
click at [455, 169] on label "True" at bounding box center [441, 163] width 64 height 21
click at [421, 166] on input "True" at bounding box center [417, 164] width 7 height 6
radio input "true"
click at [438, 208] on label "True" at bounding box center [441, 211] width 64 height 21
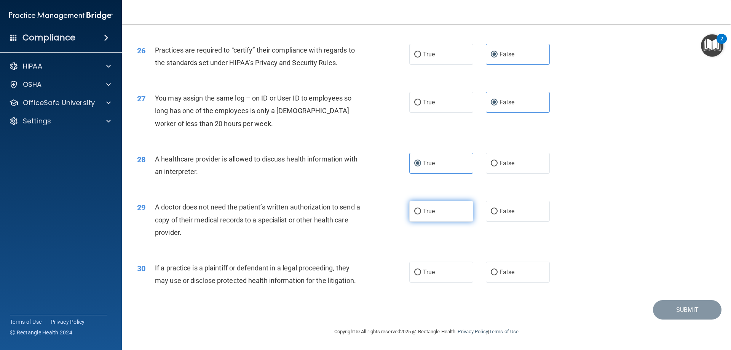
click at [421, 209] on input "True" at bounding box center [417, 212] width 7 height 6
radio input "true"
click at [419, 279] on label "True" at bounding box center [441, 272] width 64 height 21
click at [419, 275] on input "True" at bounding box center [417, 273] width 7 height 6
radio input "true"
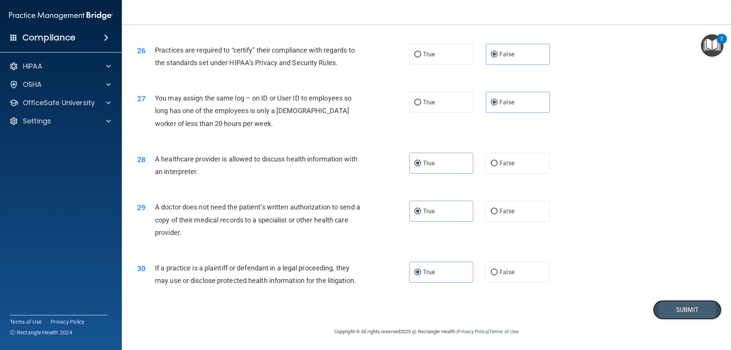
click at [667, 308] on button "Submit" at bounding box center [687, 309] width 69 height 19
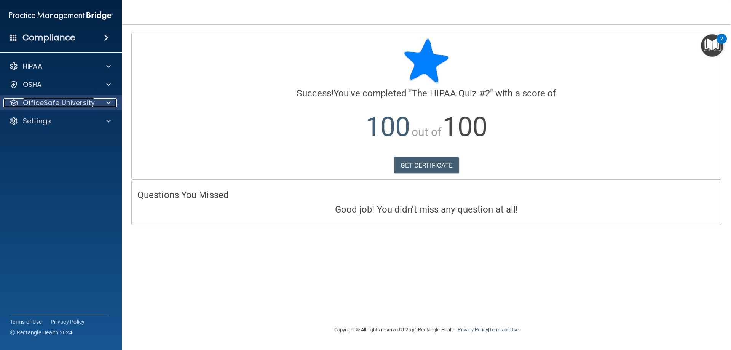
click at [86, 100] on p "OfficeSafe University" at bounding box center [59, 102] width 72 height 9
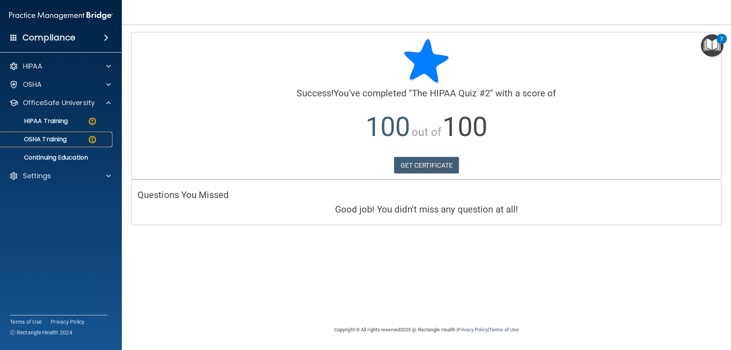
click at [58, 139] on p "OSHA Training" at bounding box center [36, 140] width 62 height 8
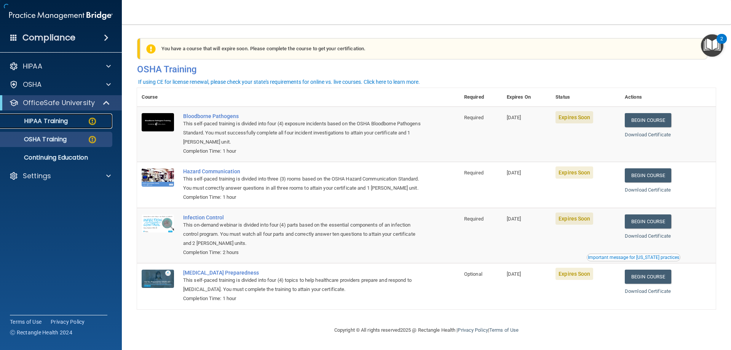
click at [58, 118] on p "HIPAA Training" at bounding box center [36, 121] width 63 height 8
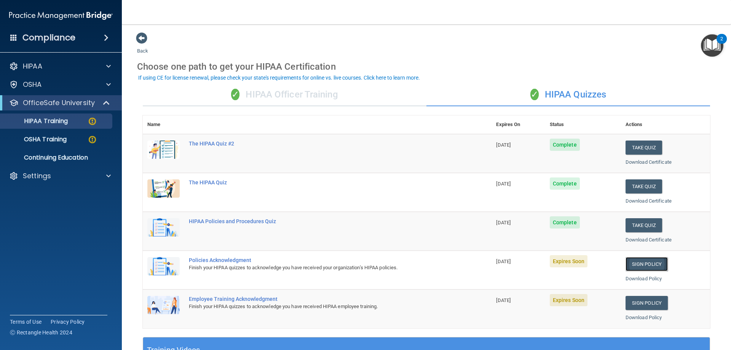
click at [627, 262] on link "Sign Policy" at bounding box center [647, 264] width 42 height 14
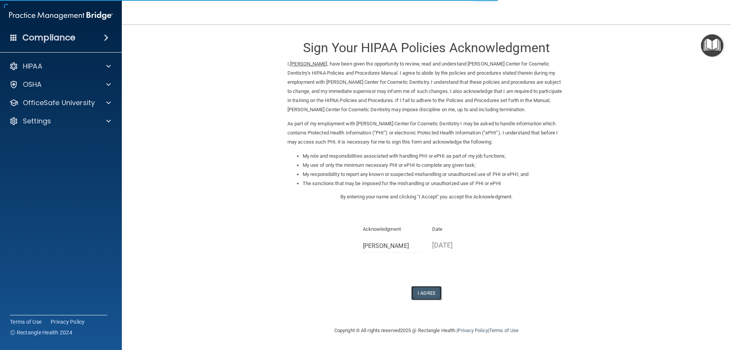
click at [436, 294] on button "I Agree" at bounding box center [426, 293] width 30 height 14
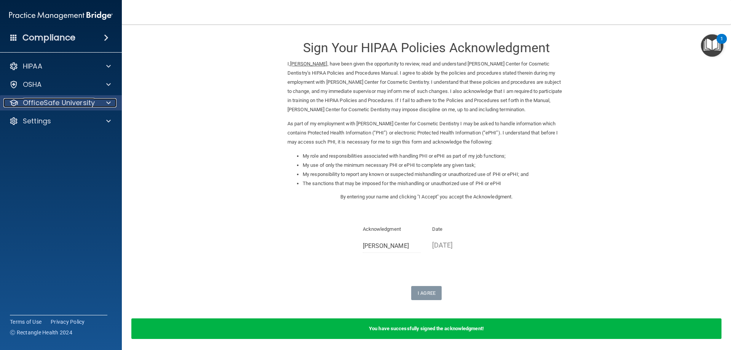
click at [59, 101] on p "OfficeSafe University" at bounding box center [59, 102] width 72 height 9
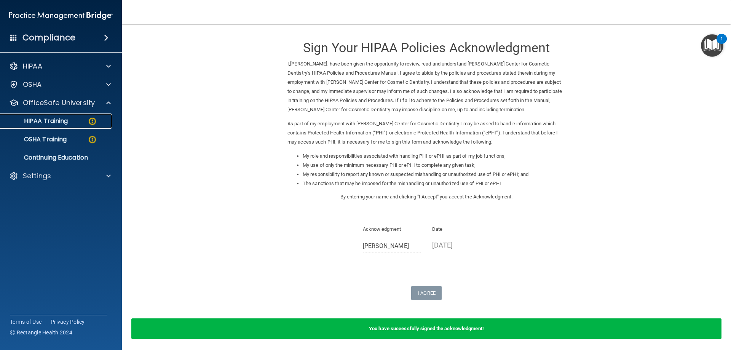
click at [64, 122] on p "HIPAA Training" at bounding box center [36, 121] width 63 height 8
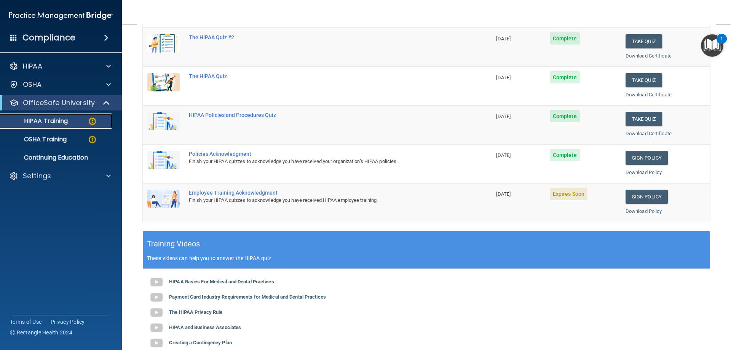
scroll to position [107, 0]
click at [639, 193] on link "Sign Policy" at bounding box center [647, 196] width 42 height 14
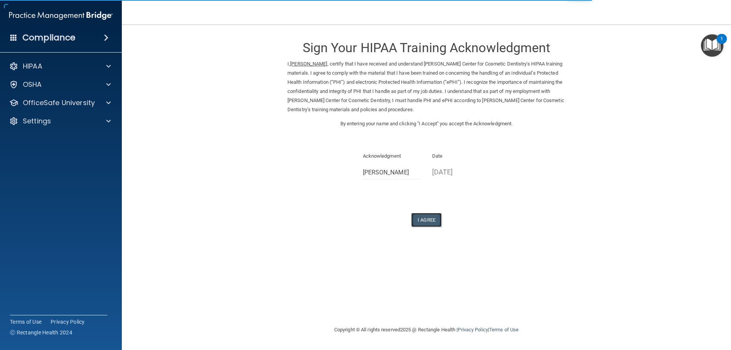
click at [425, 221] on button "I Agree" at bounding box center [426, 220] width 30 height 14
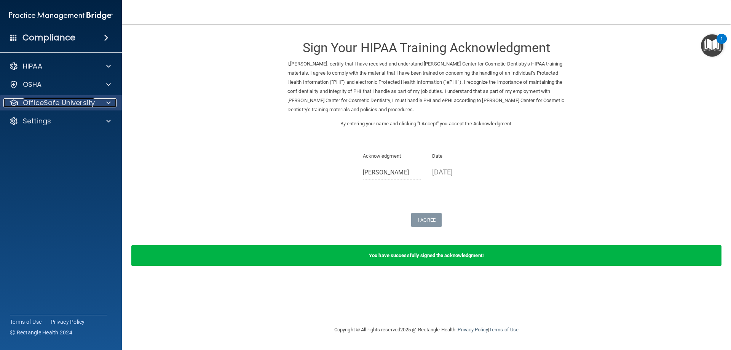
click at [58, 102] on p "OfficeSafe University" at bounding box center [59, 102] width 72 height 9
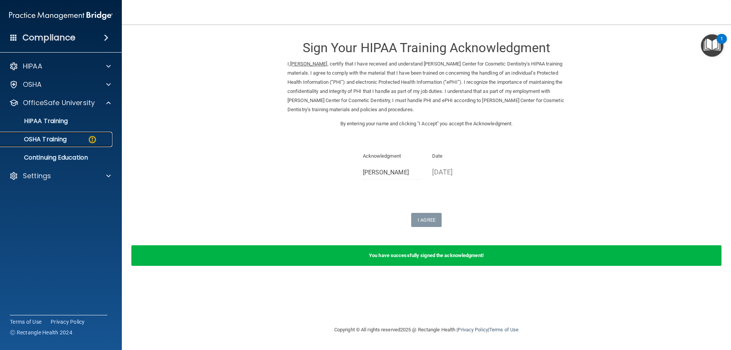
click at [52, 142] on p "OSHA Training" at bounding box center [36, 140] width 62 height 8
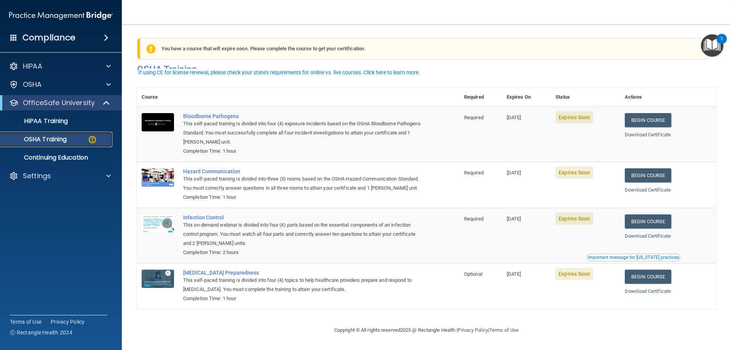
scroll to position [10, 0]
click at [645, 113] on link "Begin Course" at bounding box center [648, 120] width 46 height 14
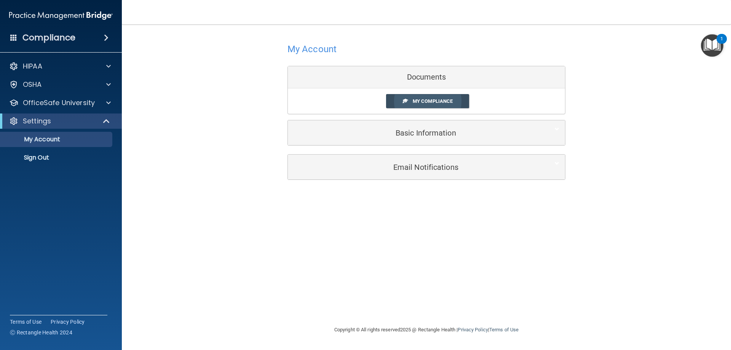
click at [420, 99] on span "My Compliance" at bounding box center [433, 101] width 40 height 6
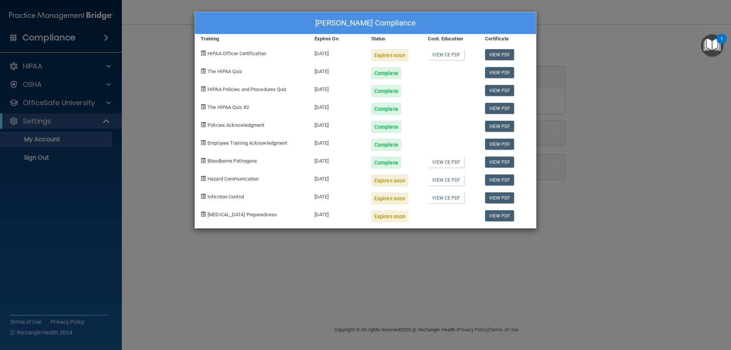
click at [166, 144] on div "Andrea Slater's Compliance Training Expires On Status Cont. Education Certifica…" at bounding box center [365, 175] width 731 height 350
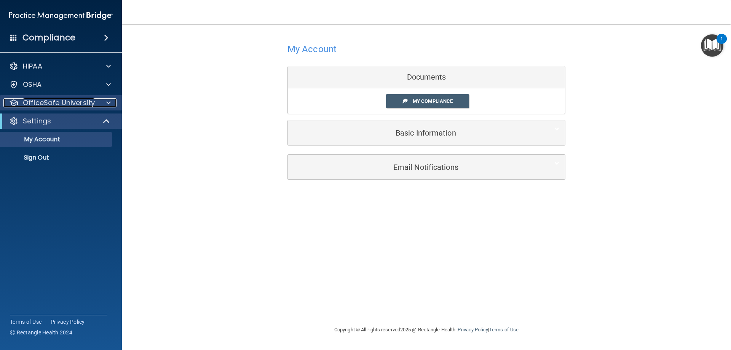
click at [53, 105] on p "OfficeSafe University" at bounding box center [59, 102] width 72 height 9
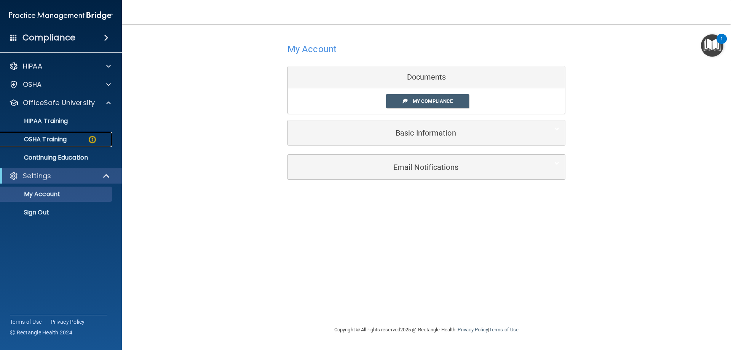
click at [57, 137] on p "OSHA Training" at bounding box center [36, 140] width 62 height 8
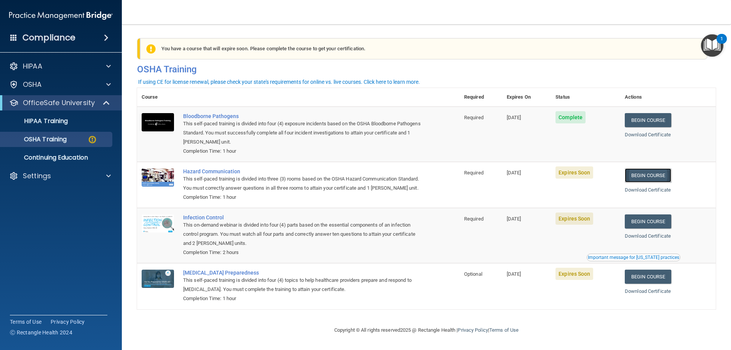
click at [645, 174] on link "Begin Course" at bounding box center [648, 175] width 46 height 14
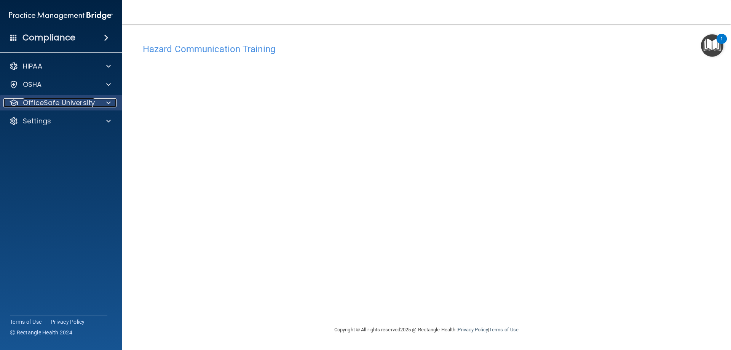
click at [84, 103] on p "OfficeSafe University" at bounding box center [59, 102] width 72 height 9
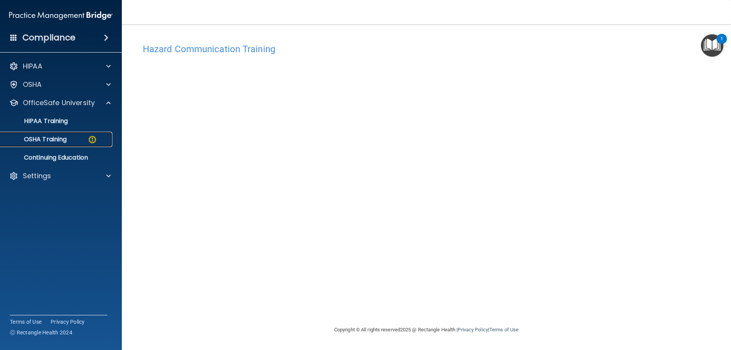
click at [50, 138] on p "OSHA Training" at bounding box center [36, 140] width 62 height 8
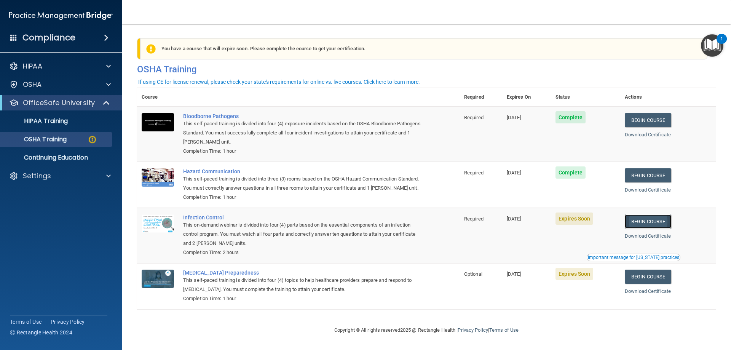
click at [640, 229] on link "Begin Course" at bounding box center [648, 221] width 46 height 14
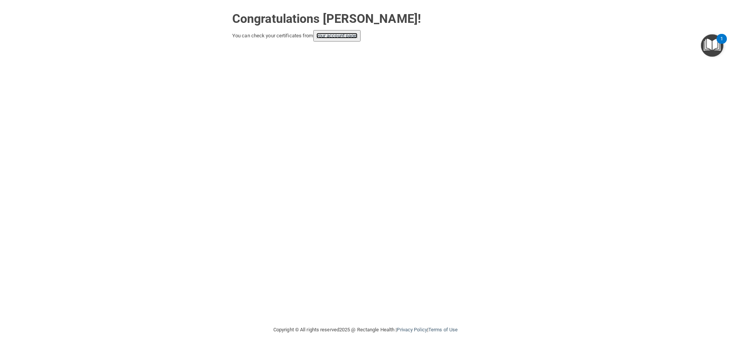
click at [351, 37] on link "your account page!" at bounding box center [338, 36] width 42 height 6
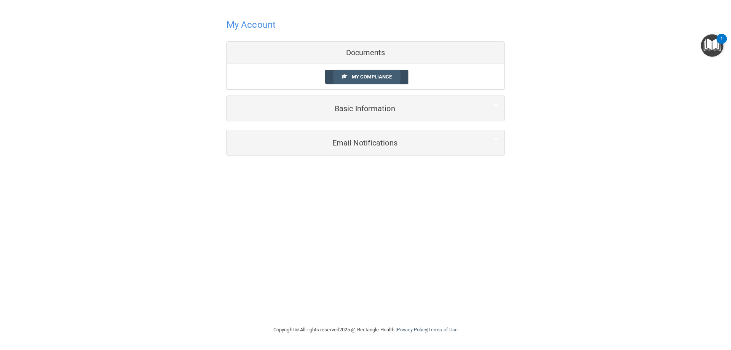
click at [351, 79] on link "My Compliance" at bounding box center [366, 77] width 83 height 14
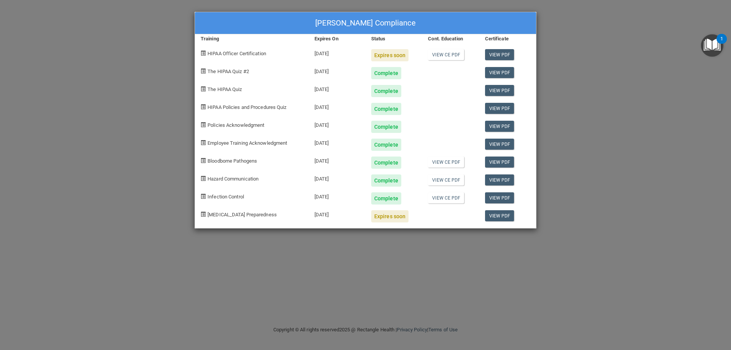
click at [104, 51] on div "Andrea Slater's Compliance Training Expires On Status Cont. Education Certifica…" at bounding box center [365, 175] width 731 height 350
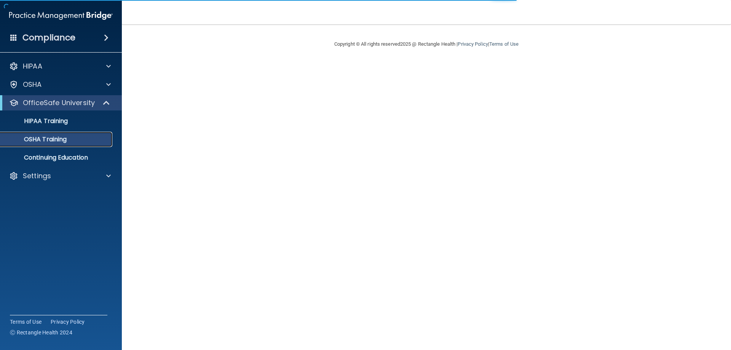
click at [79, 137] on div "OSHA Training" at bounding box center [57, 140] width 104 height 8
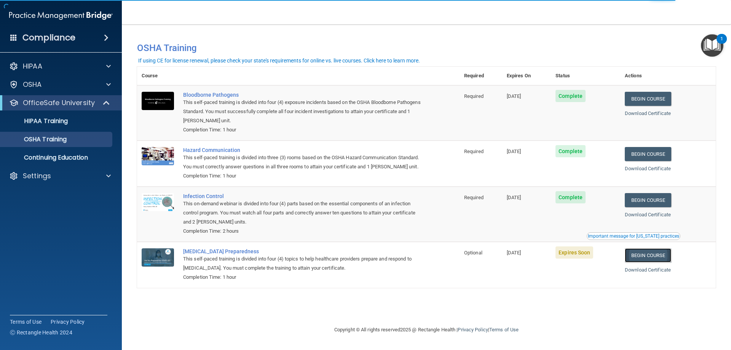
click at [655, 262] on link "Begin Course" at bounding box center [648, 255] width 46 height 14
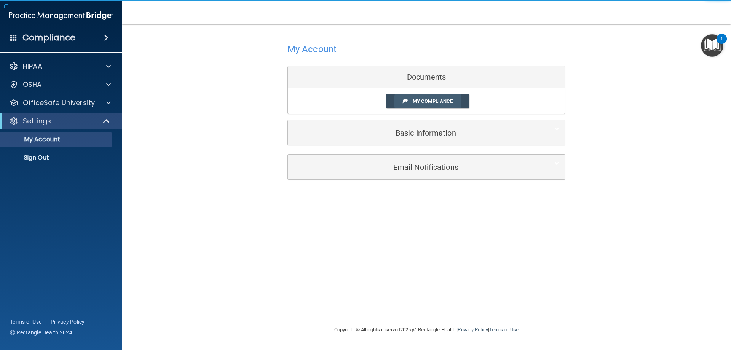
click at [434, 96] on link "My Compliance" at bounding box center [427, 101] width 83 height 14
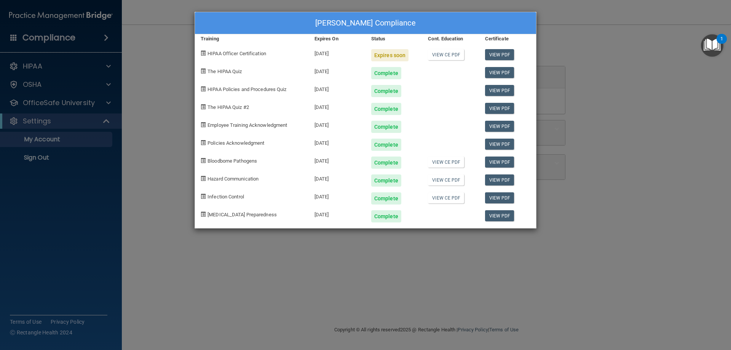
click at [37, 104] on div "[PERSON_NAME] Compliance Training Expires On Status Cont. Education Certificate…" at bounding box center [365, 175] width 731 height 350
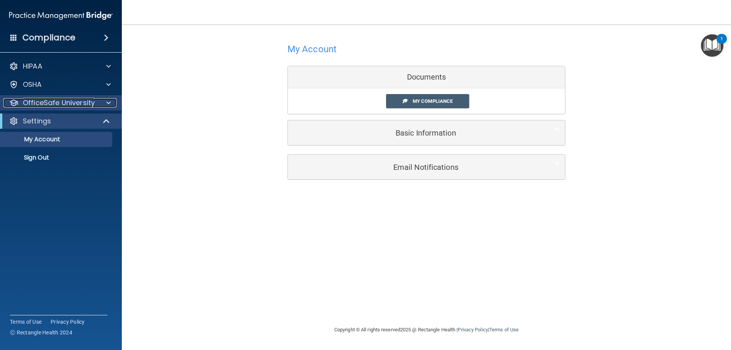
click at [40, 102] on p "OfficeSafe University" at bounding box center [59, 102] width 72 height 9
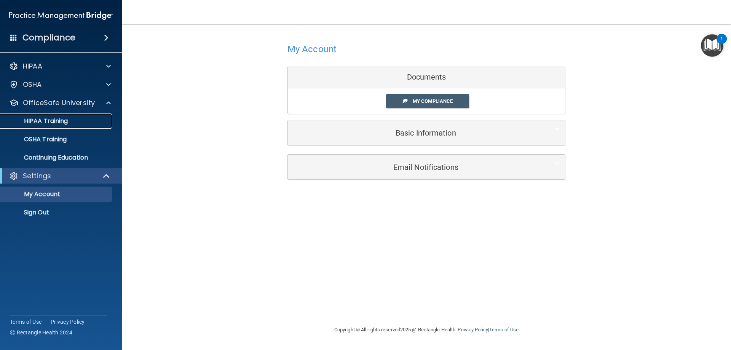
click at [48, 117] on p "HIPAA Training" at bounding box center [36, 121] width 63 height 8
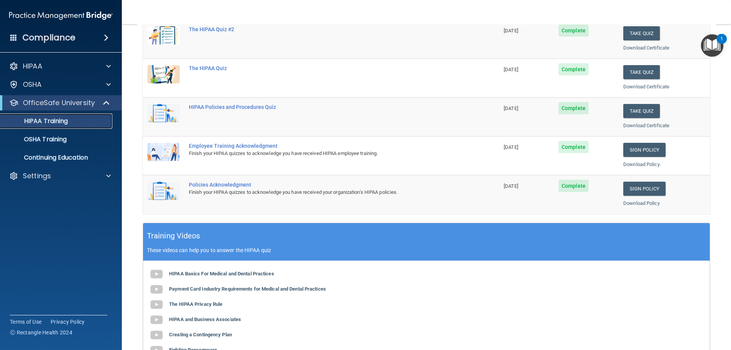
scroll to position [76, 0]
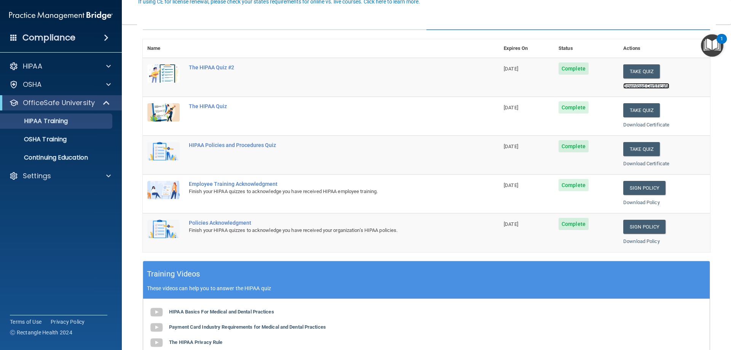
click at [629, 86] on link "Download Certificate" at bounding box center [647, 86] width 46 height 6
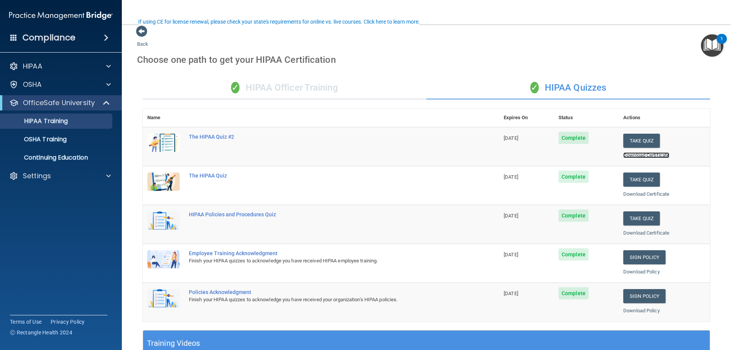
scroll to position [0, 0]
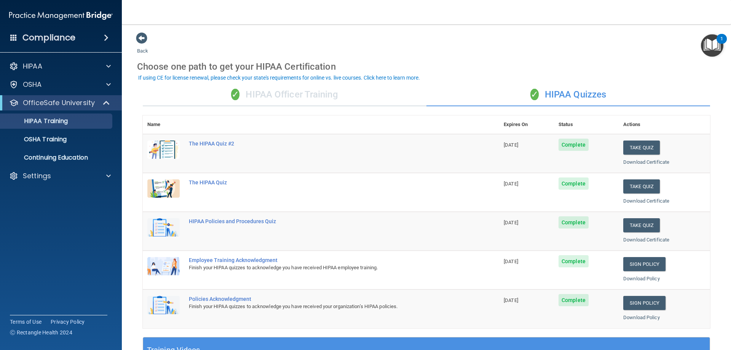
click at [290, 97] on div "✓ HIPAA Officer Training" at bounding box center [285, 94] width 284 height 23
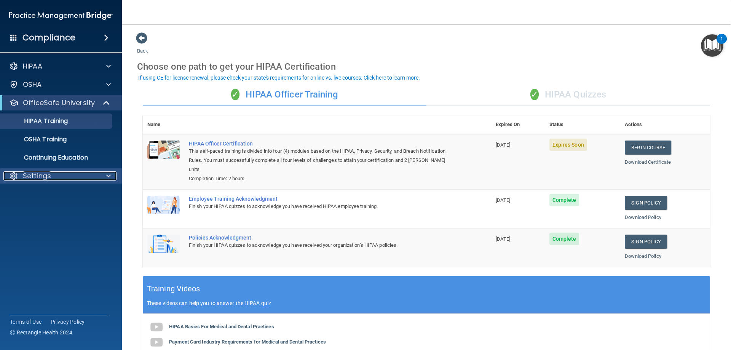
click at [75, 175] on div "Settings" at bounding box center [50, 175] width 94 height 9
click at [48, 195] on p "My Account" at bounding box center [57, 194] width 104 height 8
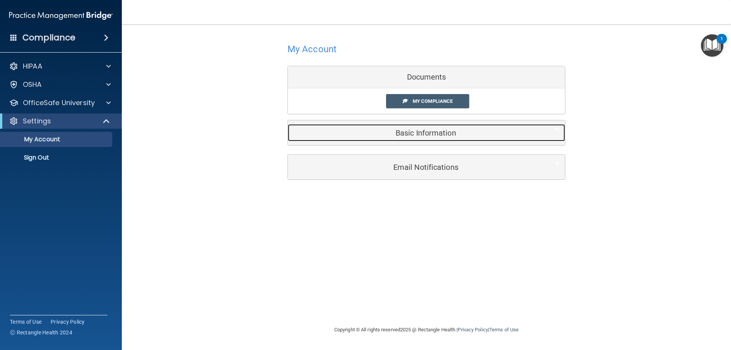
click at [412, 131] on h5 "Basic Information" at bounding box center [415, 133] width 243 height 8
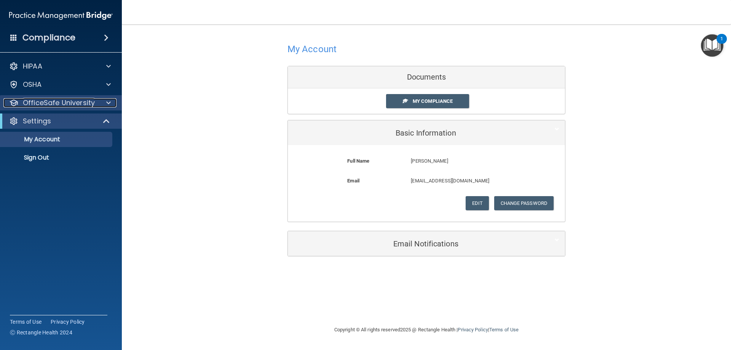
click at [40, 101] on p "OfficeSafe University" at bounding box center [59, 102] width 72 height 9
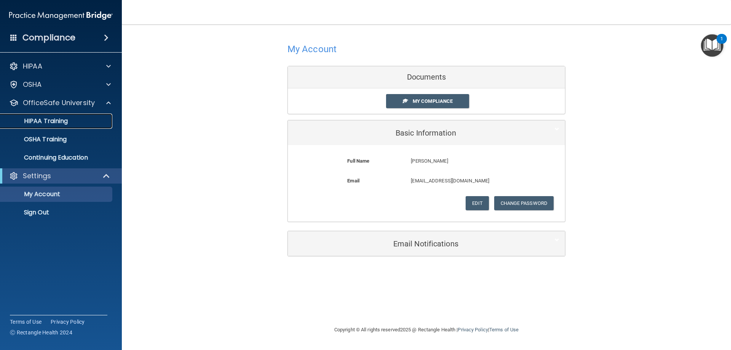
click at [40, 120] on p "HIPAA Training" at bounding box center [36, 121] width 63 height 8
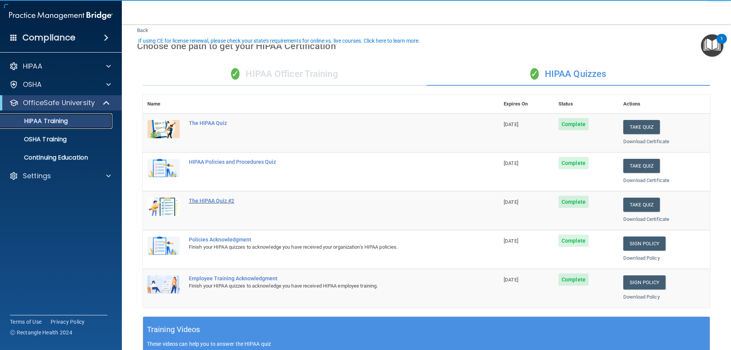
scroll to position [38, 0]
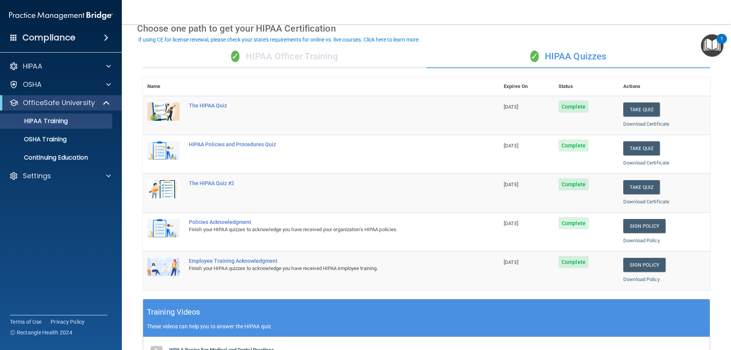
click at [277, 58] on div "✓ HIPAA Officer Training" at bounding box center [285, 56] width 284 height 23
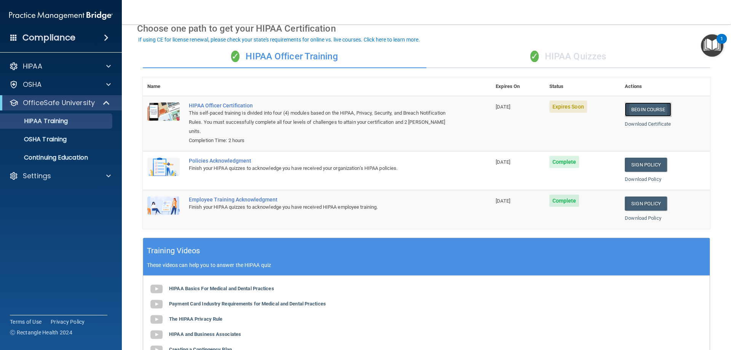
click at [654, 112] on link "Begin Course" at bounding box center [648, 109] width 46 height 14
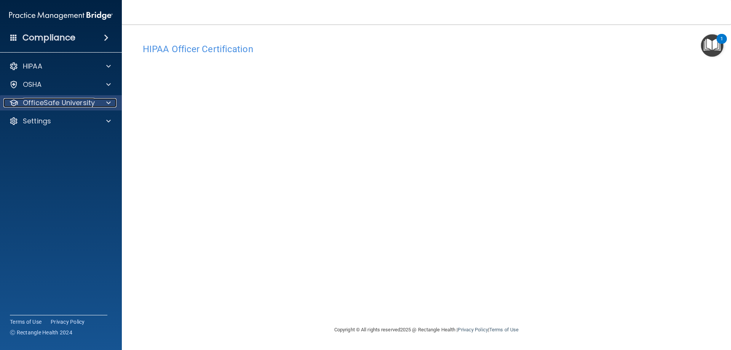
click at [64, 102] on p "OfficeSafe University" at bounding box center [59, 102] width 72 height 9
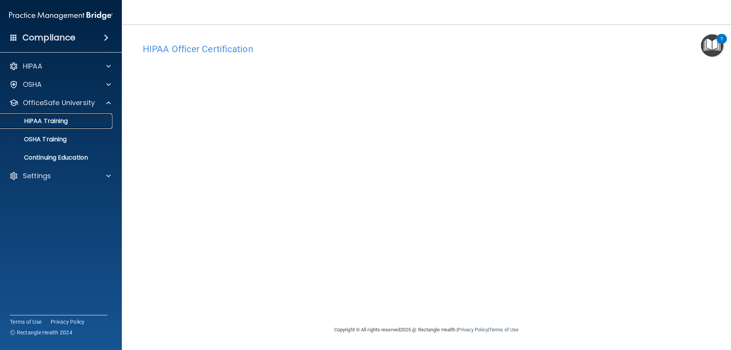
click at [56, 121] on p "HIPAA Training" at bounding box center [36, 121] width 63 height 8
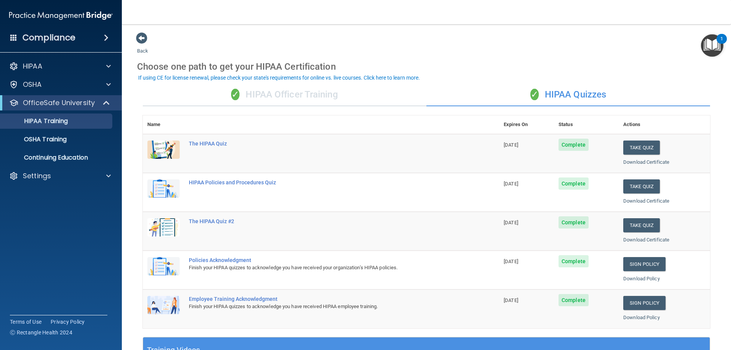
click at [270, 94] on div "✓ HIPAA Officer Training" at bounding box center [285, 94] width 284 height 23
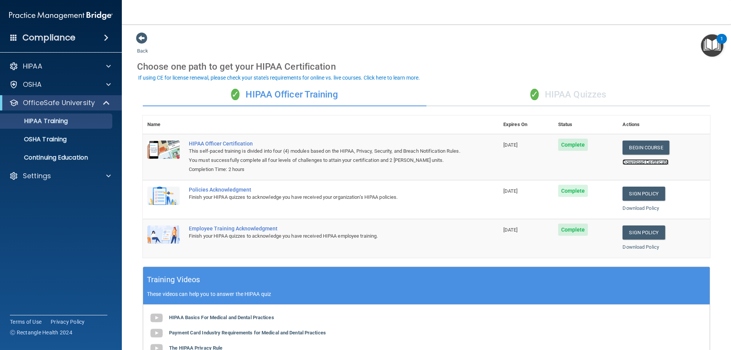
click at [638, 160] on link "Download Certificate" at bounding box center [646, 162] width 46 height 6
click at [630, 208] on link "Download Policy" at bounding box center [641, 208] width 37 height 6
click at [642, 248] on link "Download Policy" at bounding box center [641, 247] width 37 height 6
click at [51, 139] on p "OSHA Training" at bounding box center [36, 140] width 62 height 8
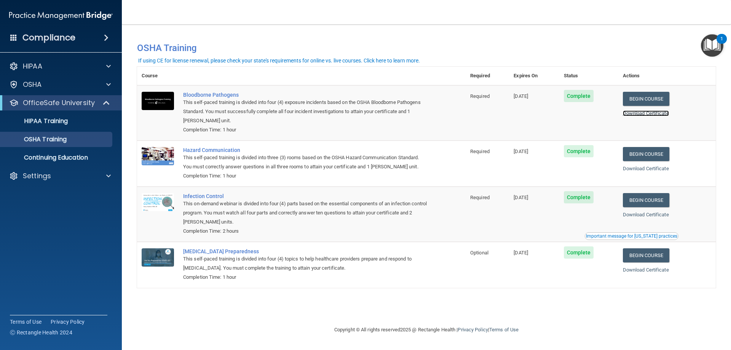
click at [646, 113] on link "Download Certificate" at bounding box center [646, 113] width 46 height 6
click at [659, 169] on link "Download Certificate" at bounding box center [646, 169] width 46 height 6
click at [644, 214] on link "Download Certificate" at bounding box center [646, 215] width 46 height 6
click at [649, 272] on link "Download Certificate" at bounding box center [646, 270] width 46 height 6
click at [27, 173] on p "Settings" at bounding box center [37, 175] width 28 height 9
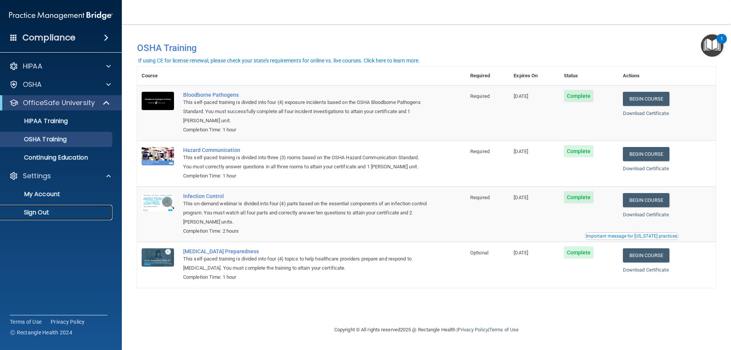
click at [50, 214] on p "Sign Out" at bounding box center [57, 213] width 104 height 8
